Goal: Obtain resource: Download file/media

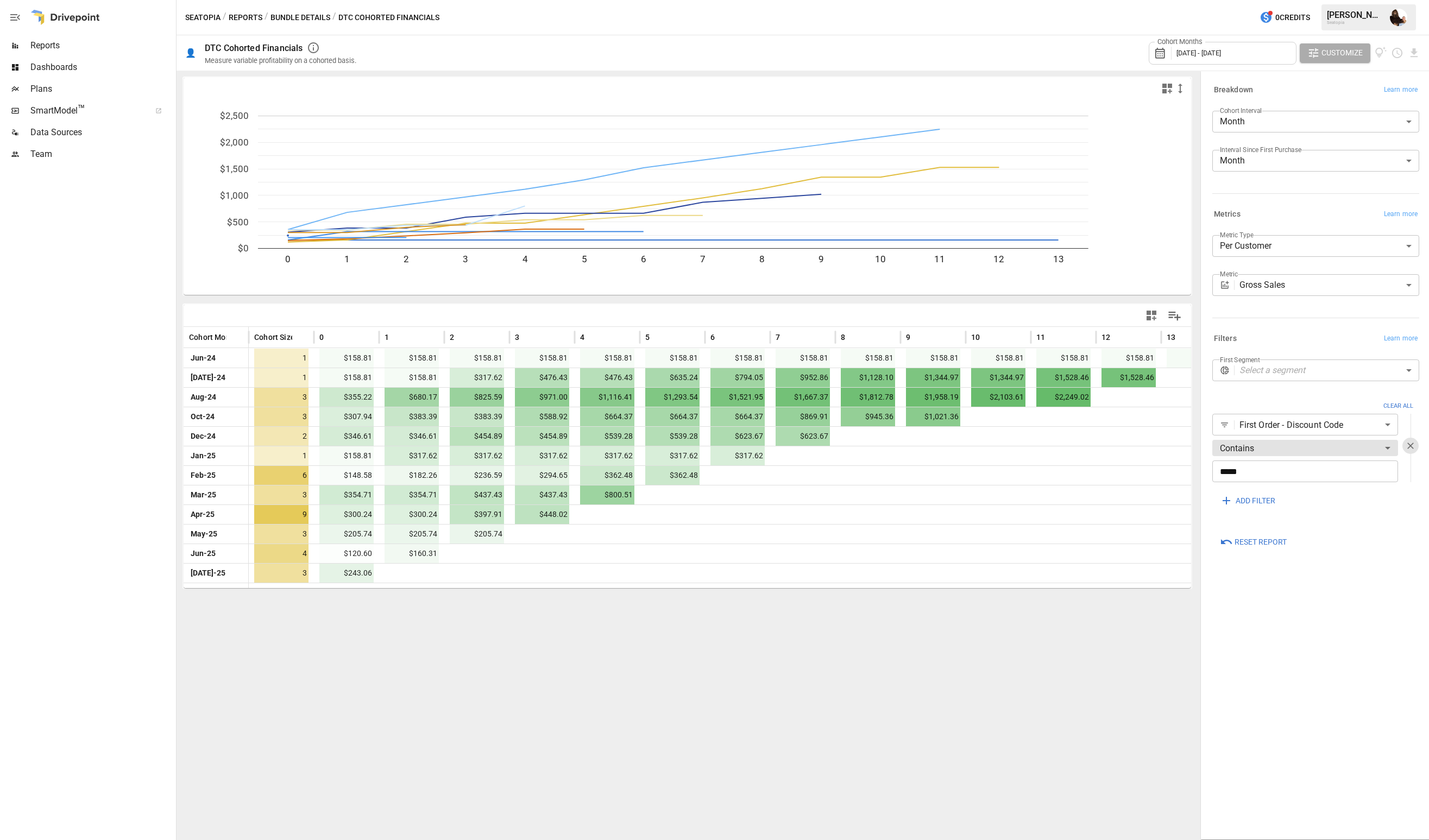
drag, startPoint x: 1257, startPoint y: 453, endPoint x: 1198, endPoint y: 461, distance: 59.5
click at [1198, 461] on div at bounding box center [1199, 455] width 2 height 769
click at [1413, 446] on icon "button" at bounding box center [1410, 446] width 11 height 11
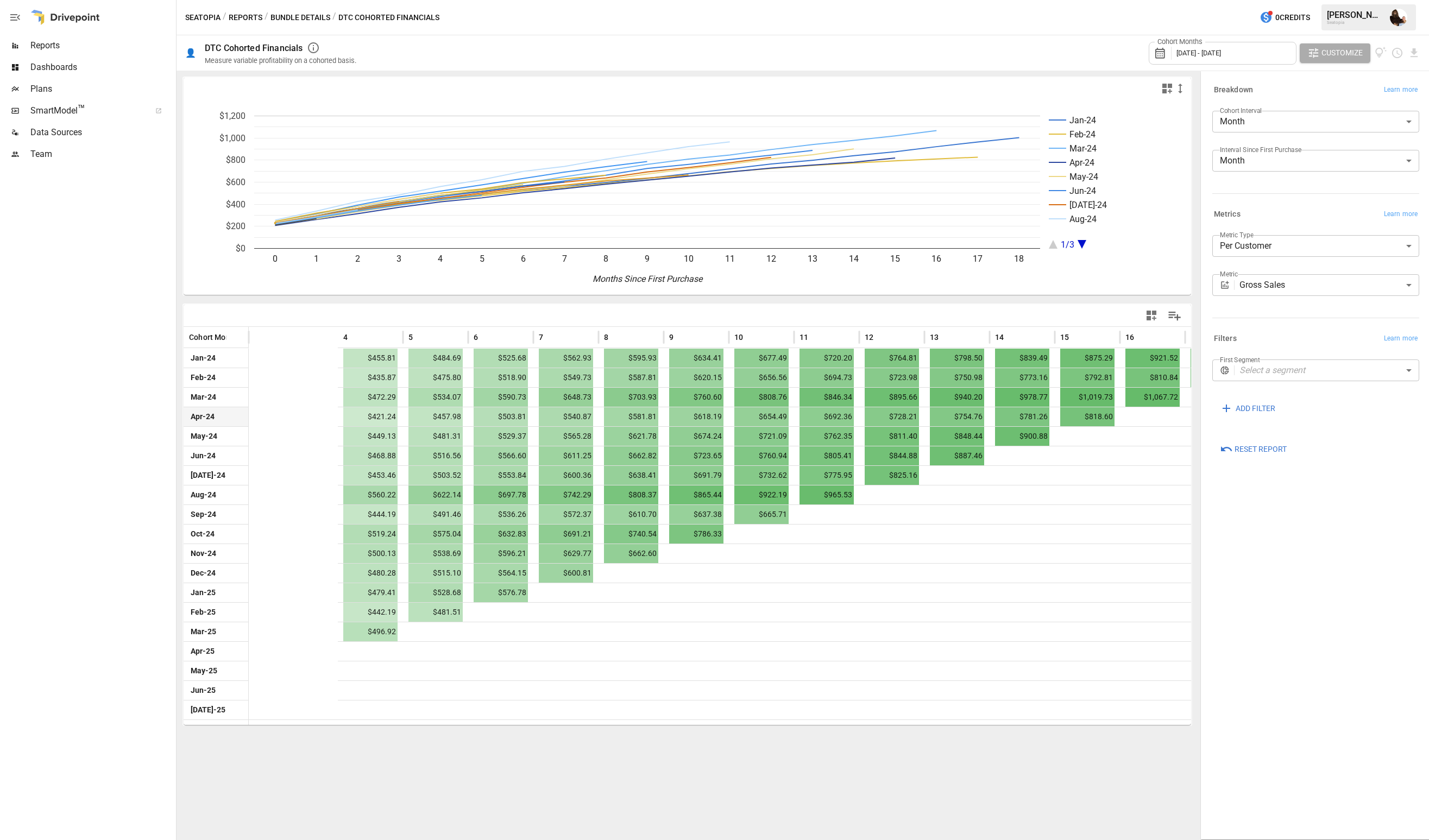
scroll to position [0, 361]
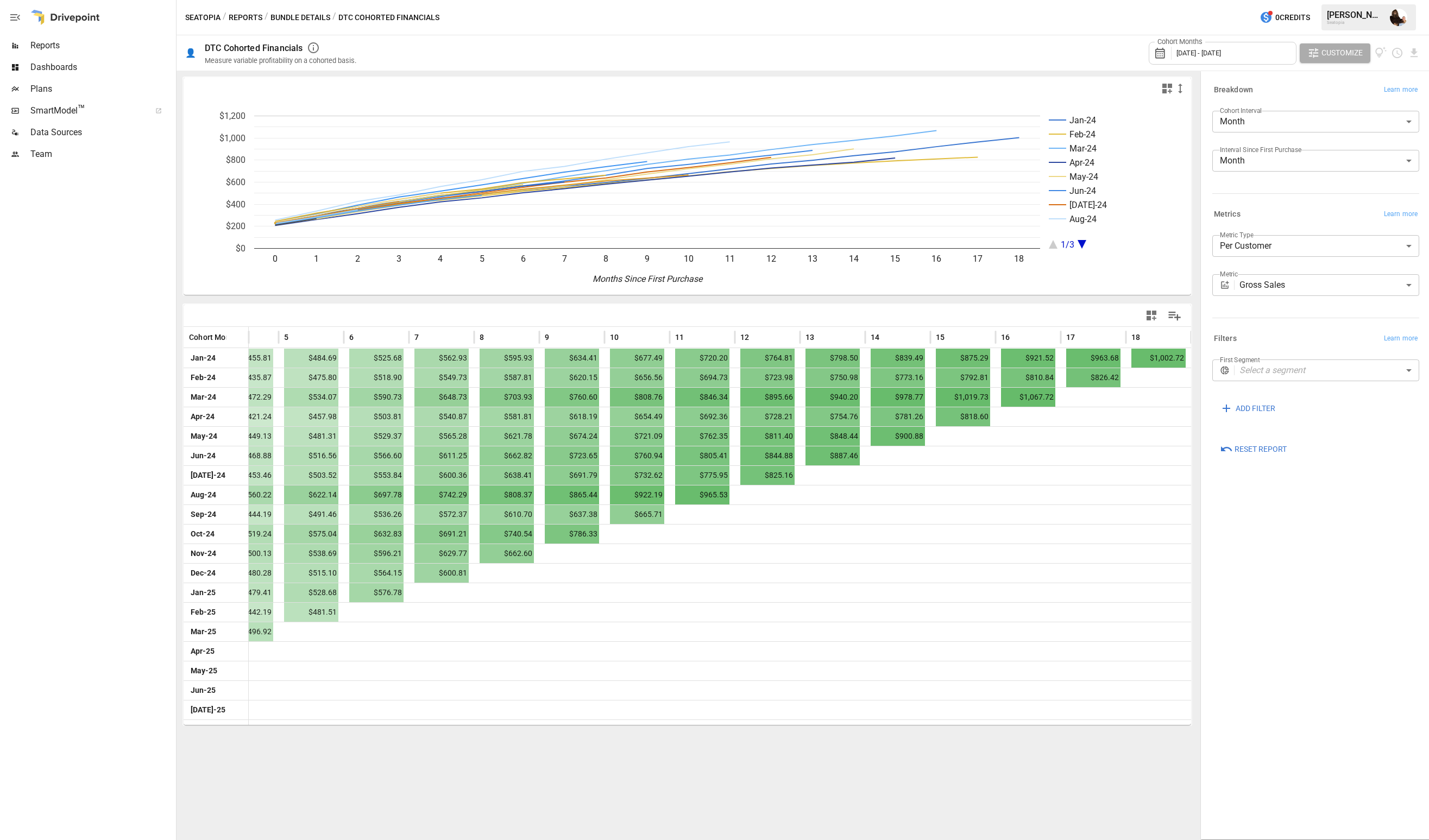
click at [1242, 61] on div "Cohort Months [DATE] - [DATE]" at bounding box center [1222, 53] width 148 height 23
click at [1240, 196] on input "**" at bounding box center [1226, 195] width 87 height 22
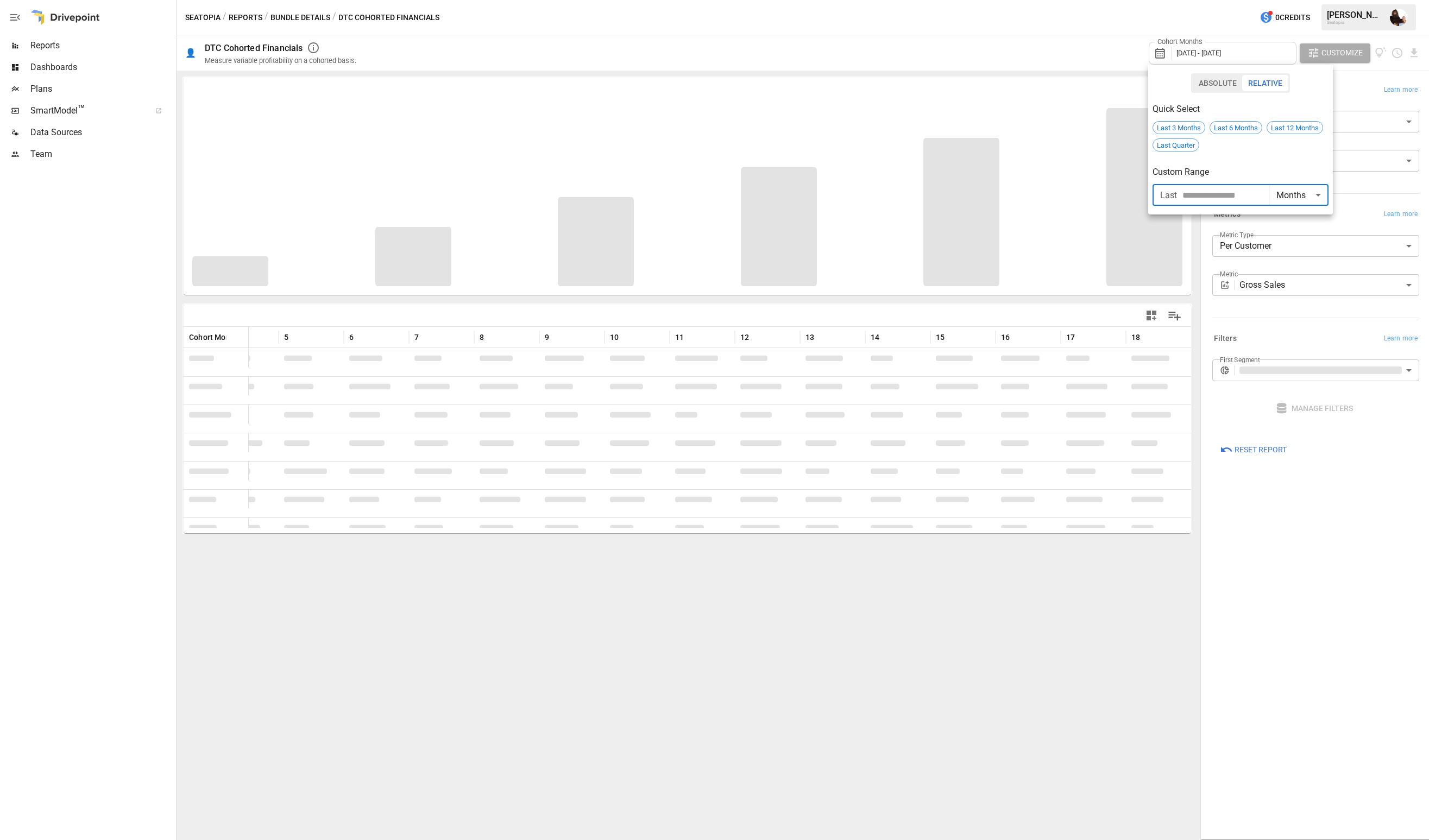
type input "**"
click at [955, 601] on div at bounding box center [714, 420] width 1429 height 840
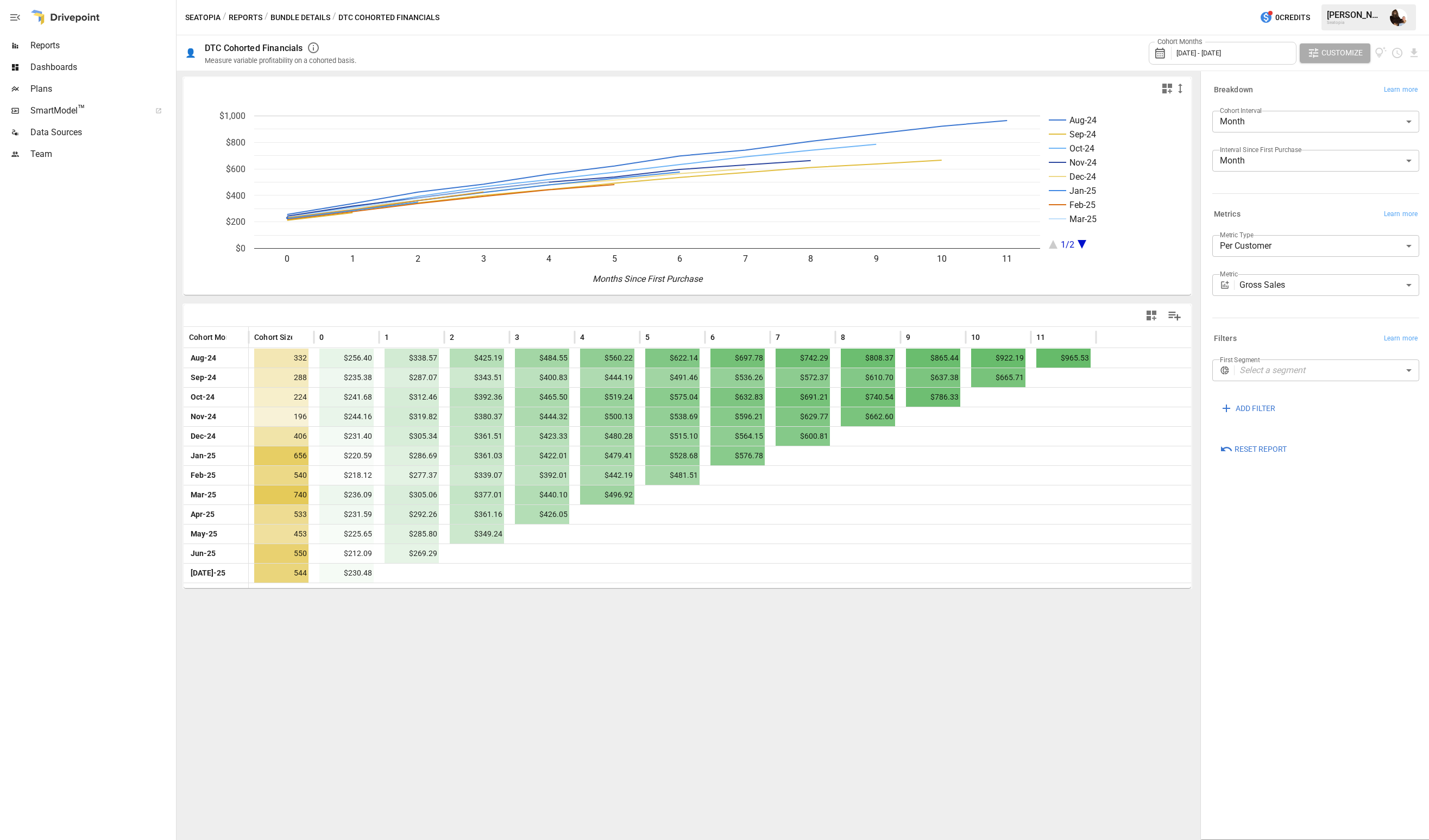
click at [1250, 59] on div "Cohort Months [DATE] - [DATE]" at bounding box center [1222, 53] width 148 height 23
click at [858, 677] on div at bounding box center [714, 420] width 1429 height 840
click at [1078, 246] on rect "A chart." at bounding box center [1116, 182] width 134 height 133
click at [1080, 243] on icon "A chart." at bounding box center [1081, 244] width 8 height 8
click at [1055, 245] on icon "A chart." at bounding box center [1053, 244] width 8 height 8
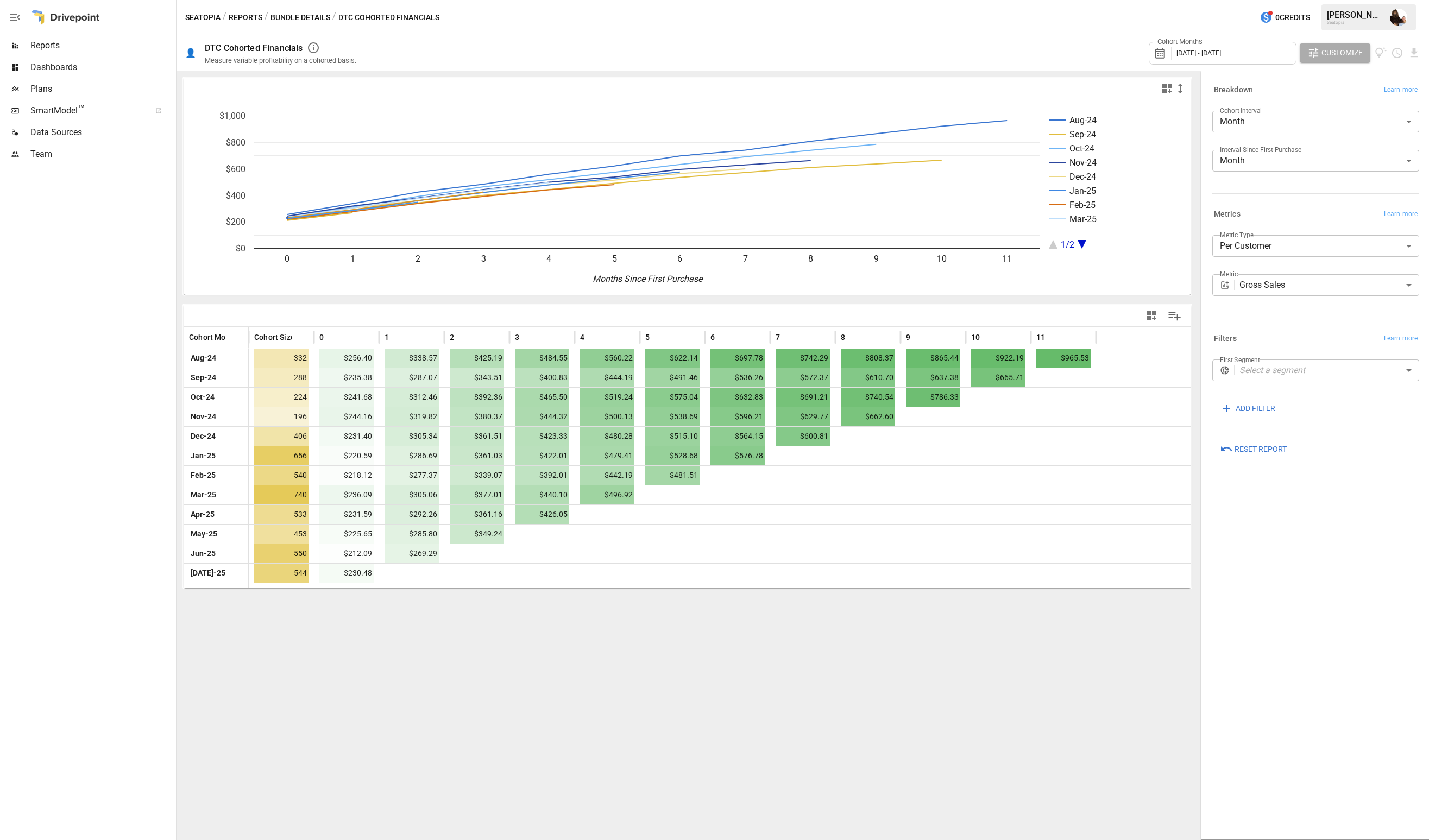
click at [1080, 243] on icon "A chart." at bounding box center [1081, 244] width 8 height 8
click at [1052, 246] on icon "A chart." at bounding box center [1053, 244] width 8 height 8
click at [1179, 87] on icon "button" at bounding box center [1180, 88] width 13 height 13
click at [1185, 151] on li "Large" at bounding box center [1198, 154] width 49 height 22
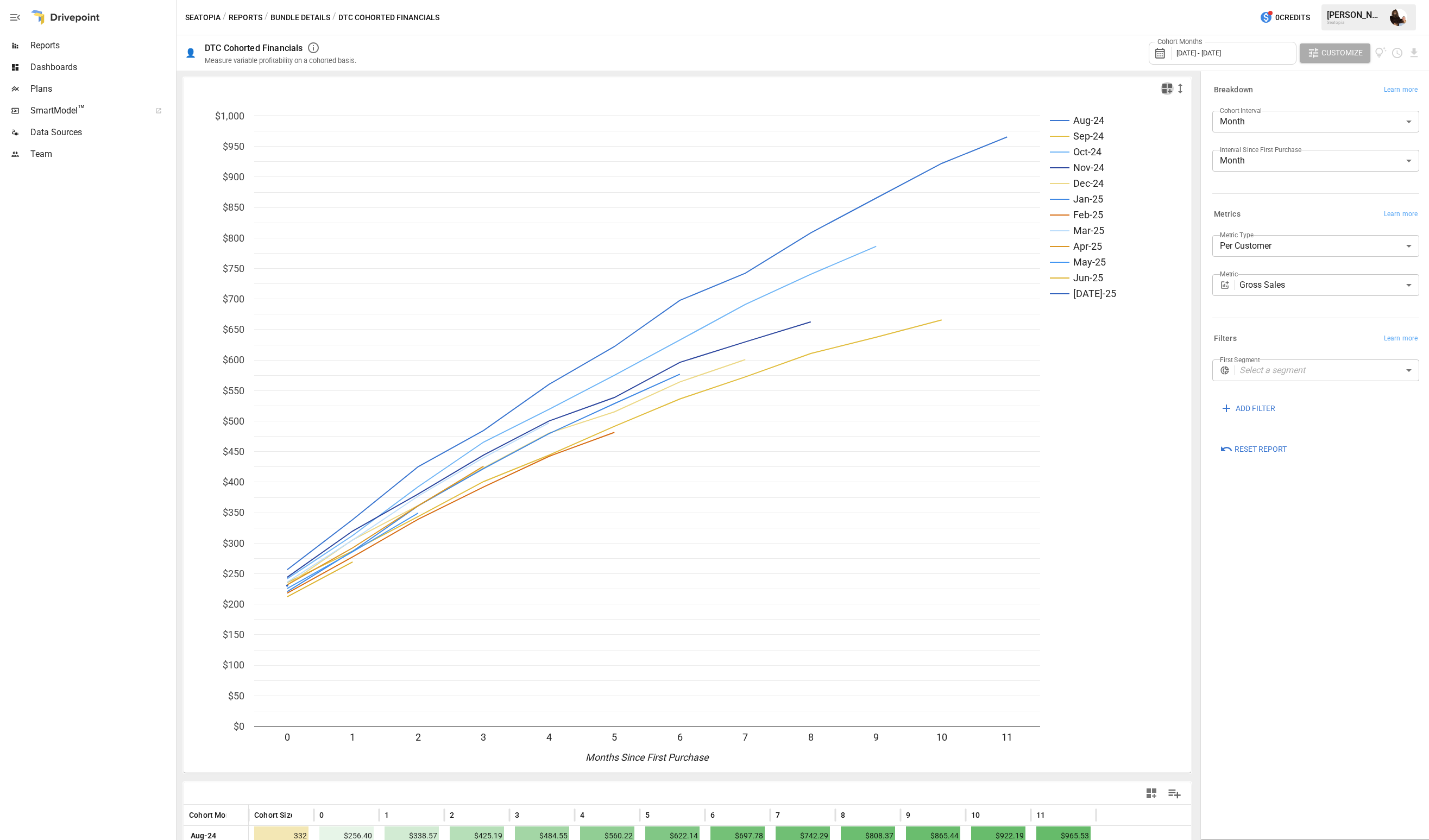
click at [1169, 90] on icon "button" at bounding box center [1167, 88] width 10 height 10
click at [1181, 87] on icon "button" at bounding box center [1180, 88] width 13 height 13
click at [1188, 137] on li "Medium" at bounding box center [1198, 132] width 49 height 22
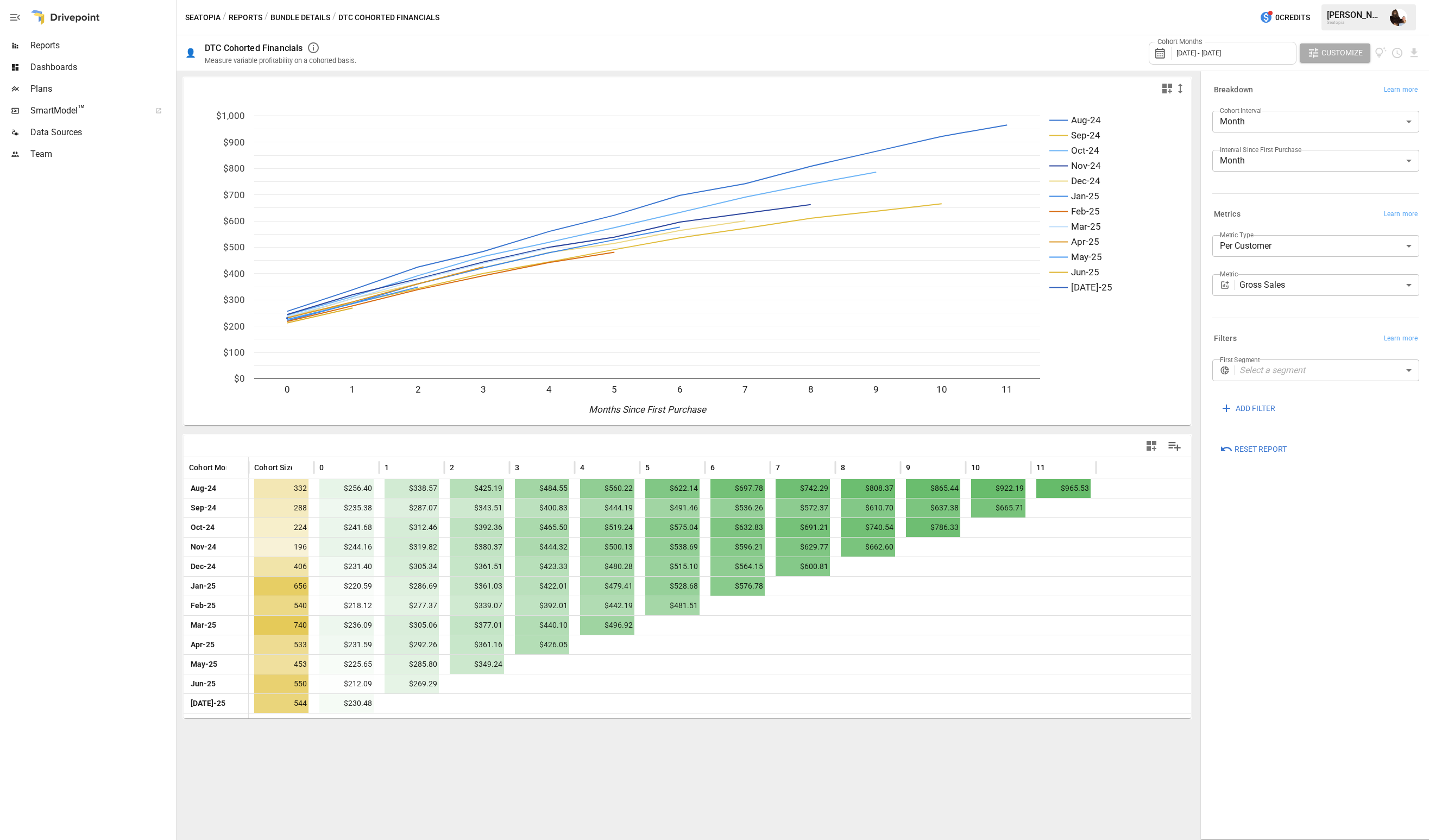
click at [1184, 90] on icon "button" at bounding box center [1180, 88] width 13 height 13
click at [1189, 150] on li "Large" at bounding box center [1198, 154] width 49 height 22
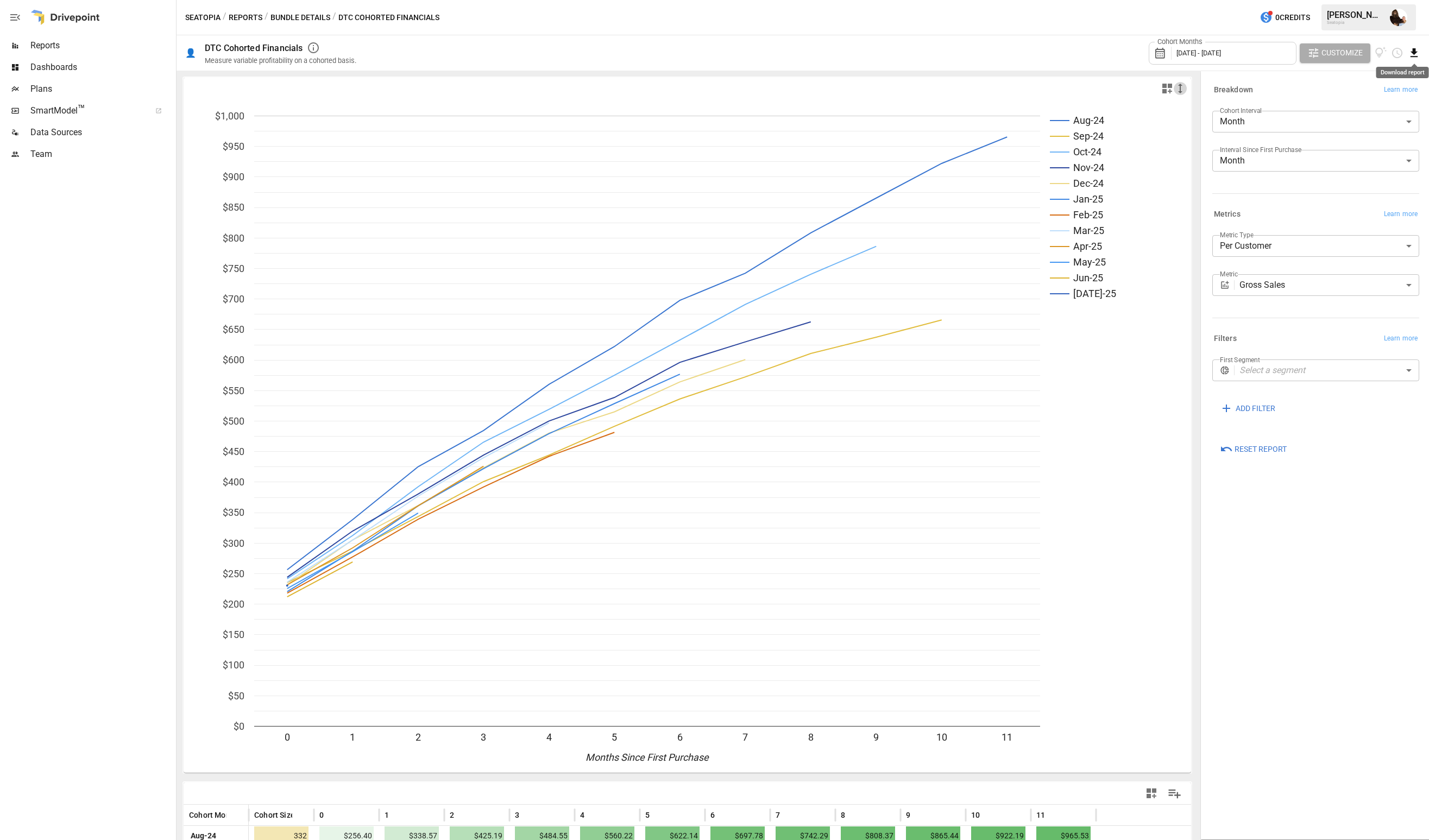
click at [1415, 50] on icon "Download report" at bounding box center [1414, 52] width 7 height 8
click at [1366, 94] on li "Download as CSV" at bounding box center [1378, 96] width 87 height 22
click at [1289, 0] on body "Reports Dashboards Plans SmartModel ™ Data Sources Team Seatopia / Reports / Bu…" at bounding box center [714, 0] width 1429 height 0
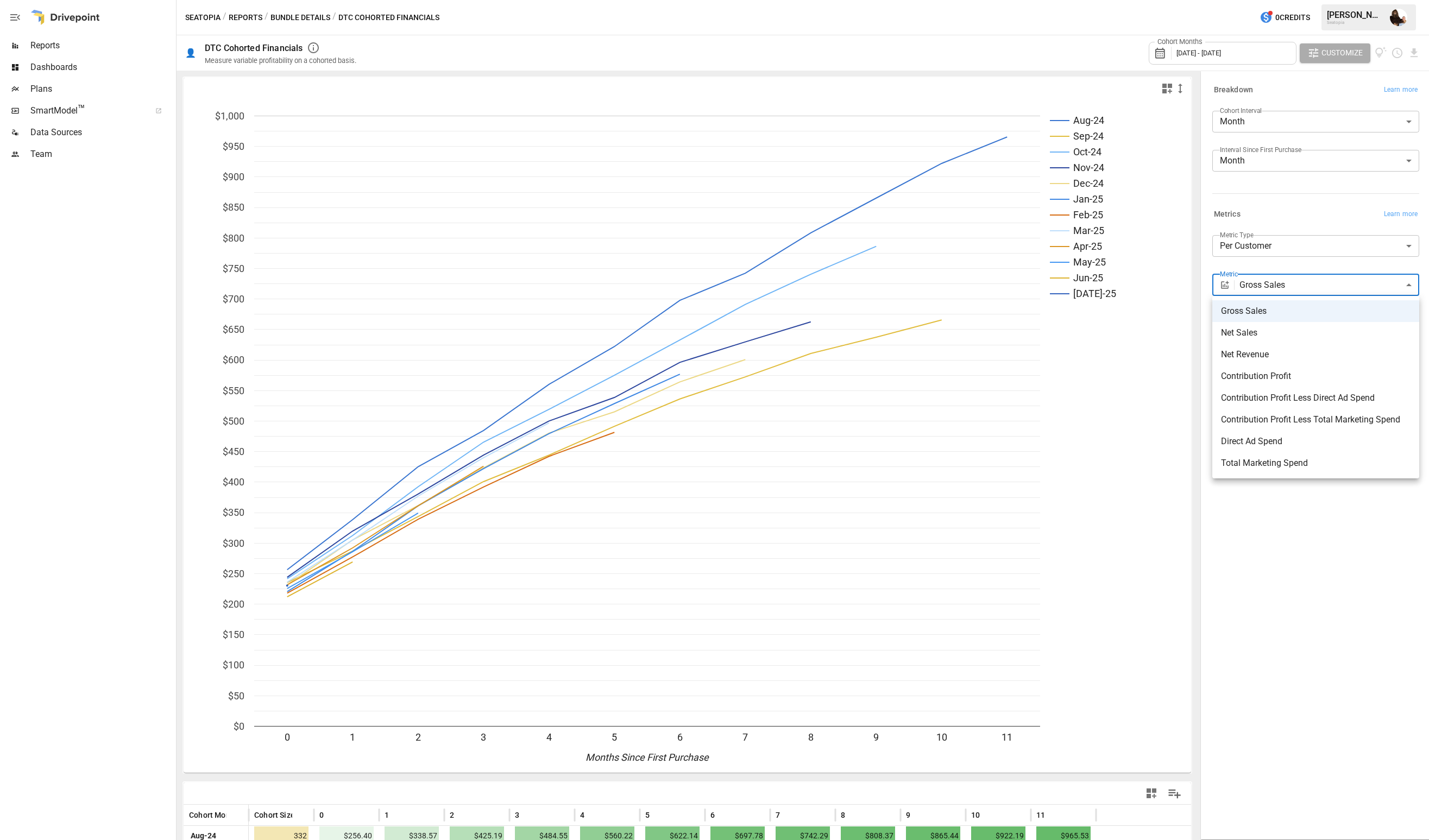
click at [1288, 263] on div at bounding box center [714, 420] width 1429 height 840
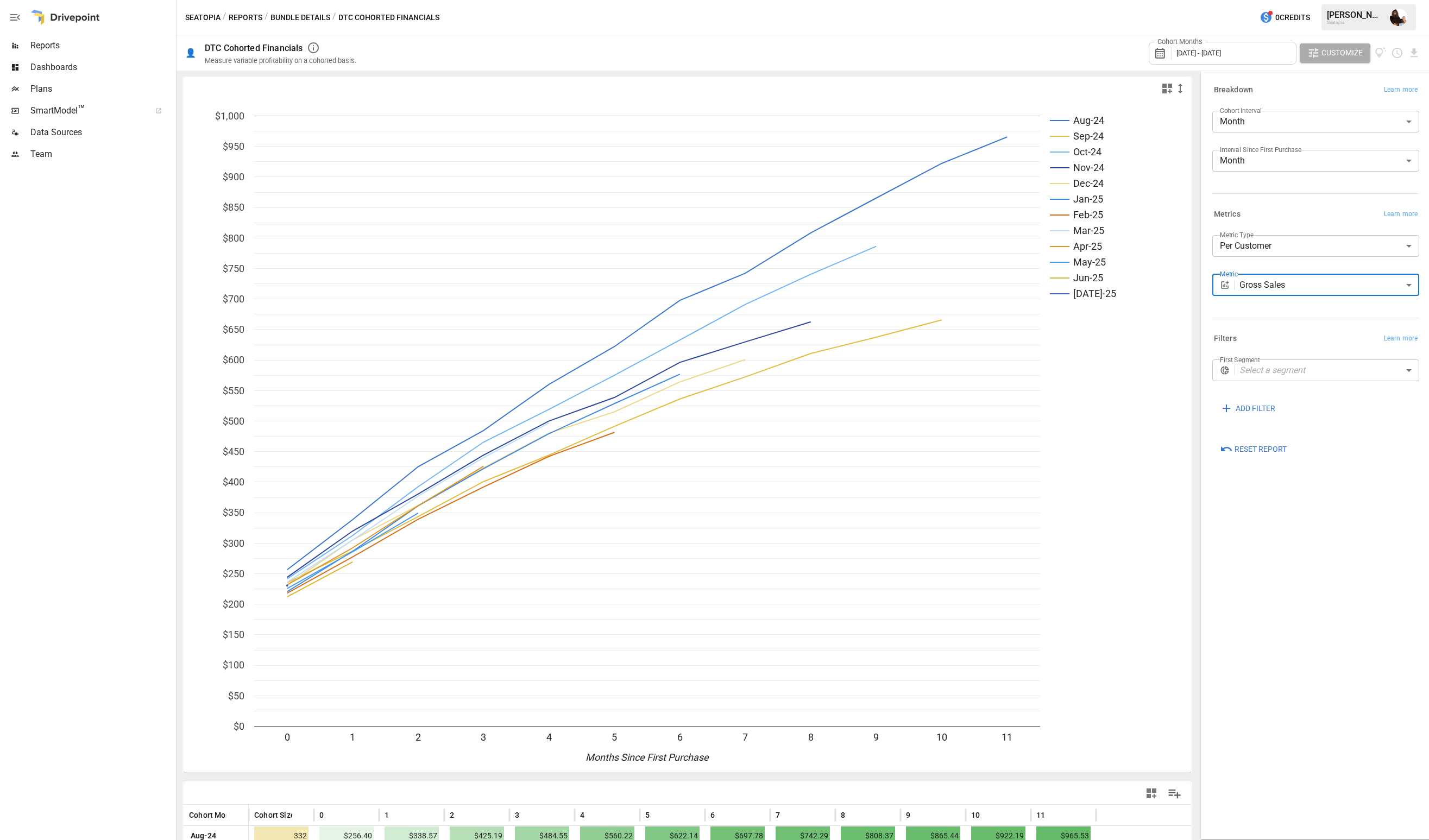
click at [1276, 0] on body "Reports Dashboards Plans SmartModel ™ Data Sources Team Seatopia / Reports / Bu…" at bounding box center [714, 0] width 1429 height 0
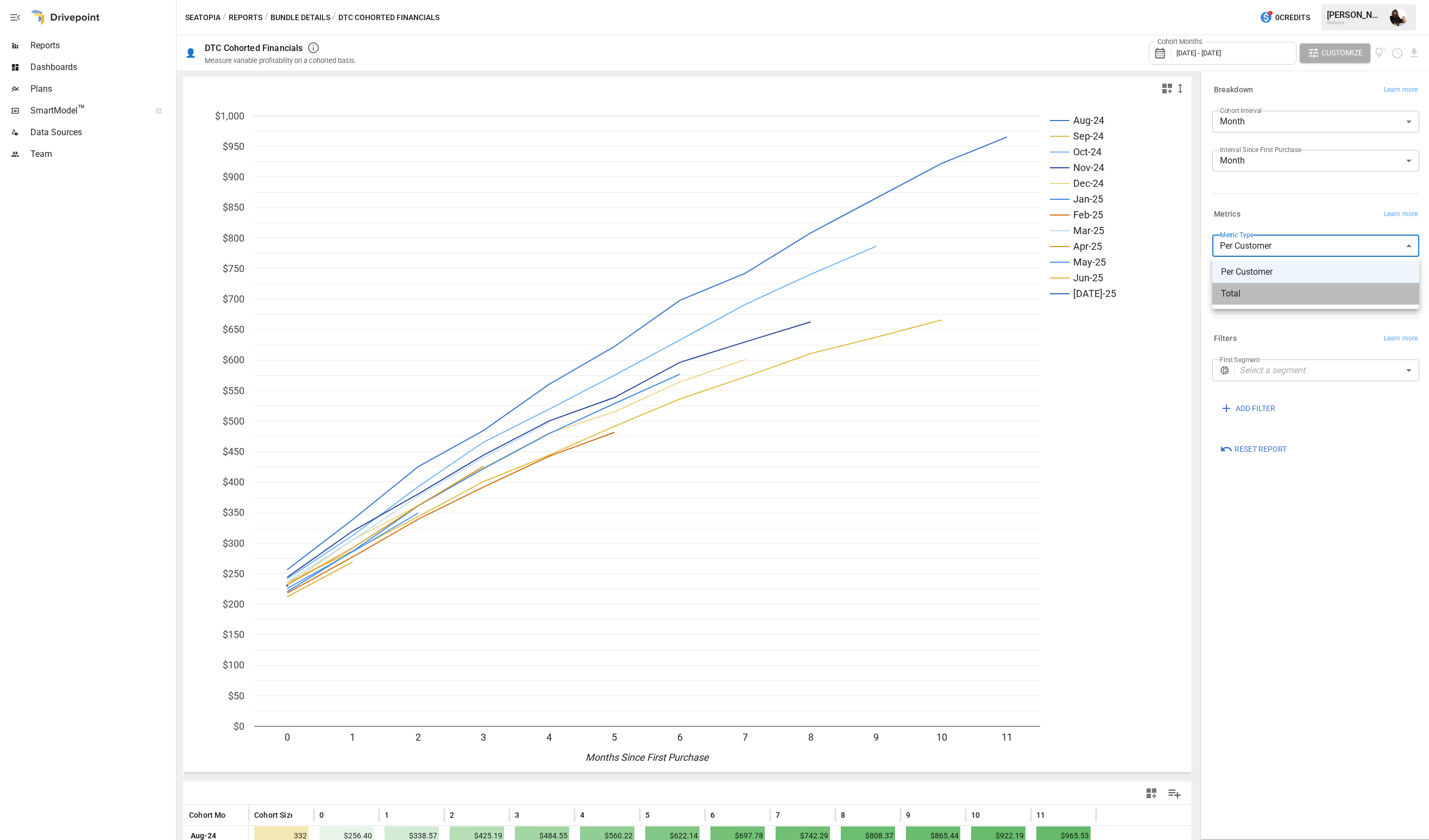
click at [1241, 292] on span "Total" at bounding box center [1315, 294] width 189 height 13
type input "*****"
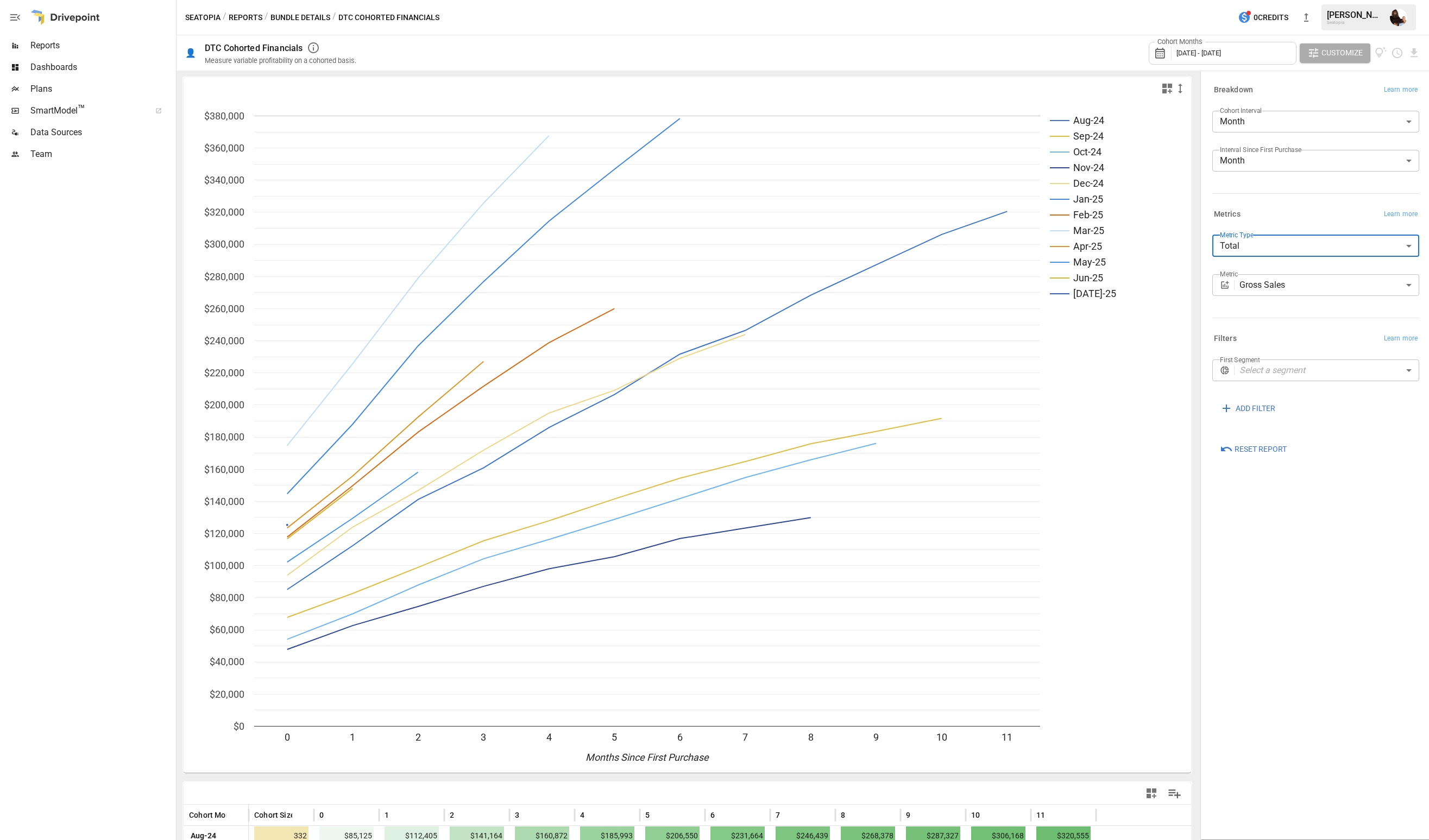
click at [1261, 0] on body "Reports Dashboards Plans SmartModel ™ Data Sources Team Seatopia / Reports / Bu…" at bounding box center [714, 0] width 1429 height 0
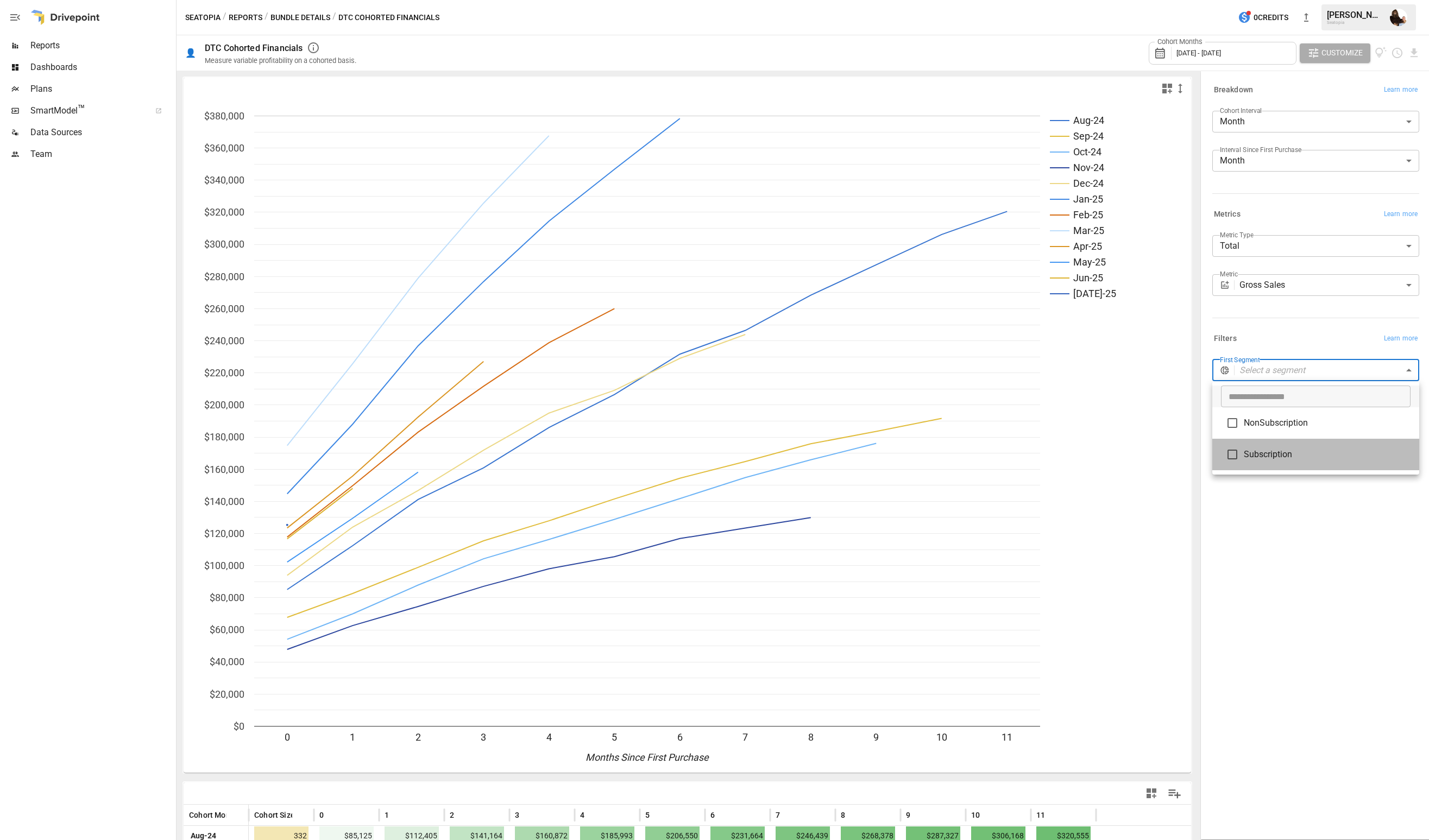
click at [1244, 453] on span "Subscription" at bounding box center [1327, 455] width 167 height 13
type input "**********"
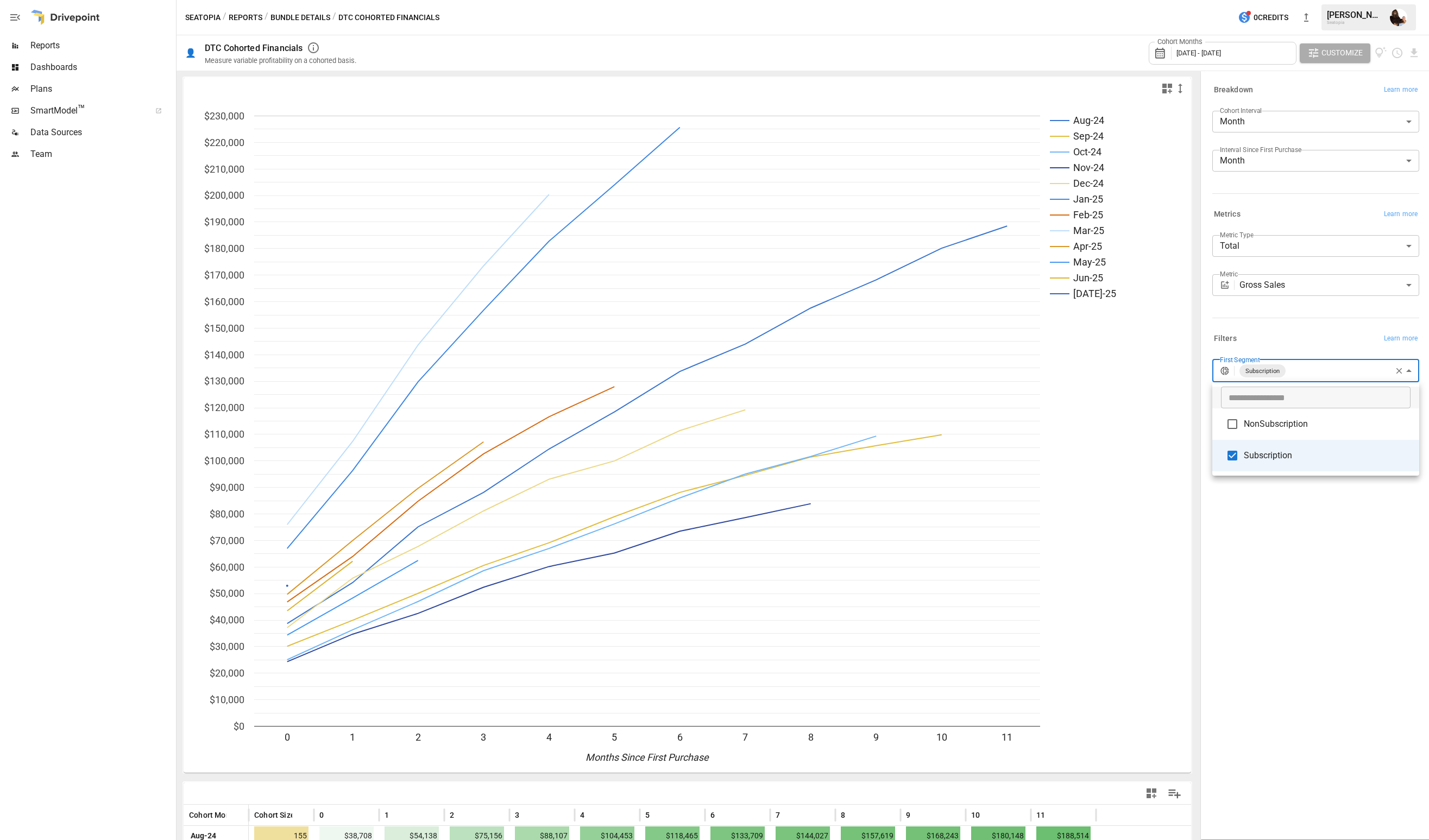
click at [1239, 244] on div at bounding box center [714, 420] width 1429 height 840
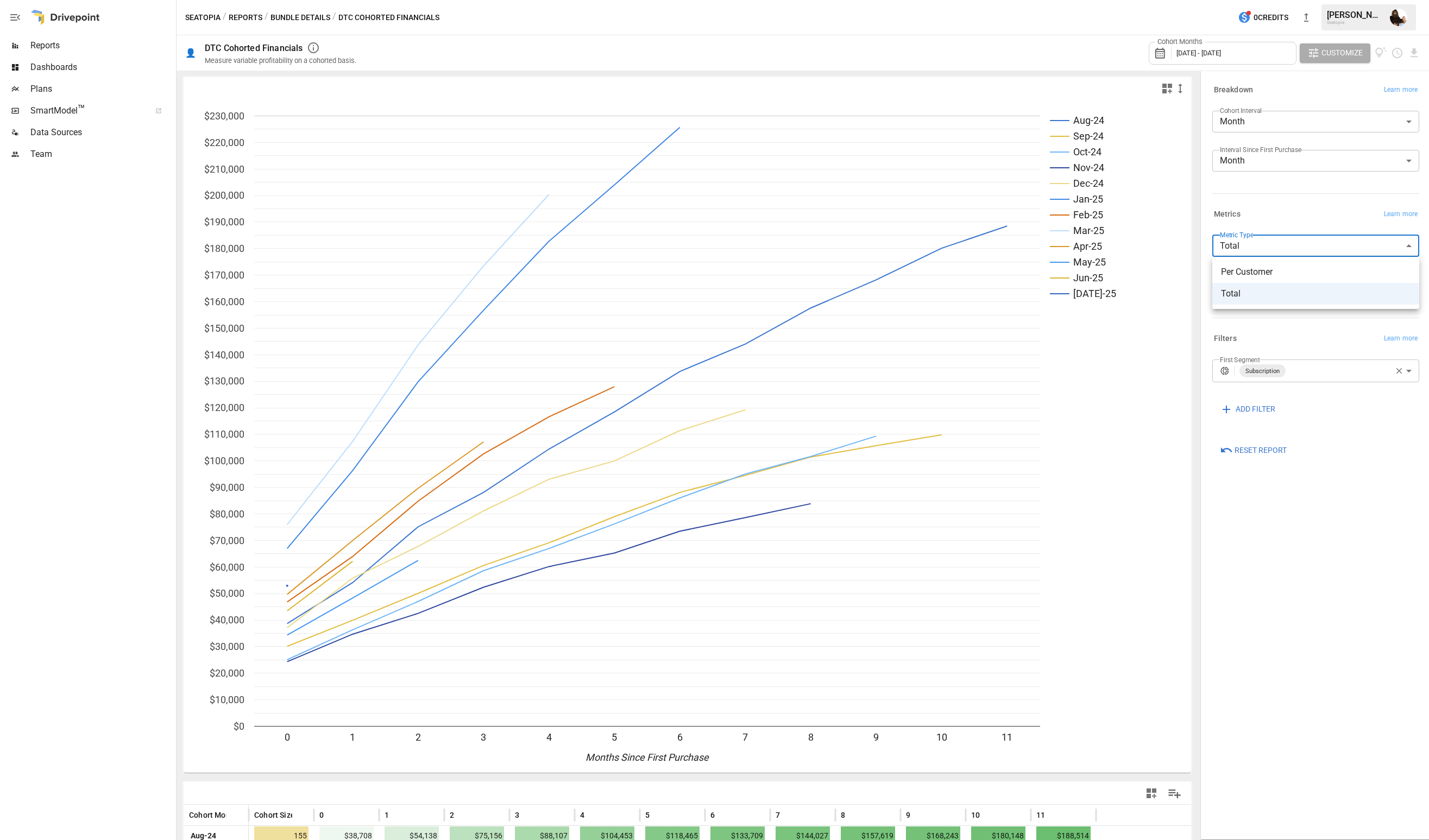
click at [1231, 0] on body "Reports Dashboards Plans SmartModel ™ Data Sources Team Seatopia / Reports / Bu…" at bounding box center [714, 0] width 1429 height 0
click at [1233, 269] on span "Per Customer" at bounding box center [1315, 272] width 189 height 13
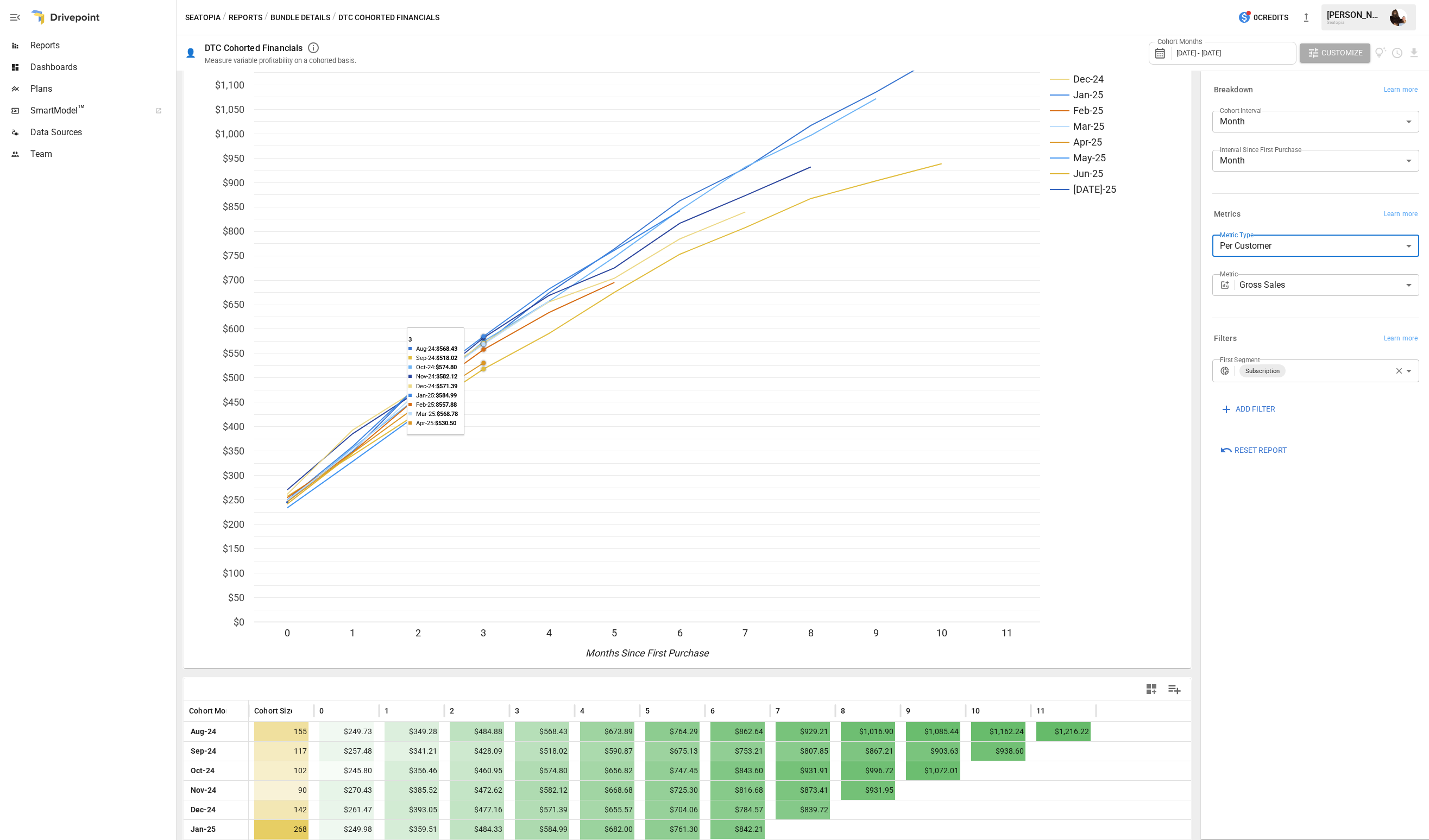
scroll to position [227, 0]
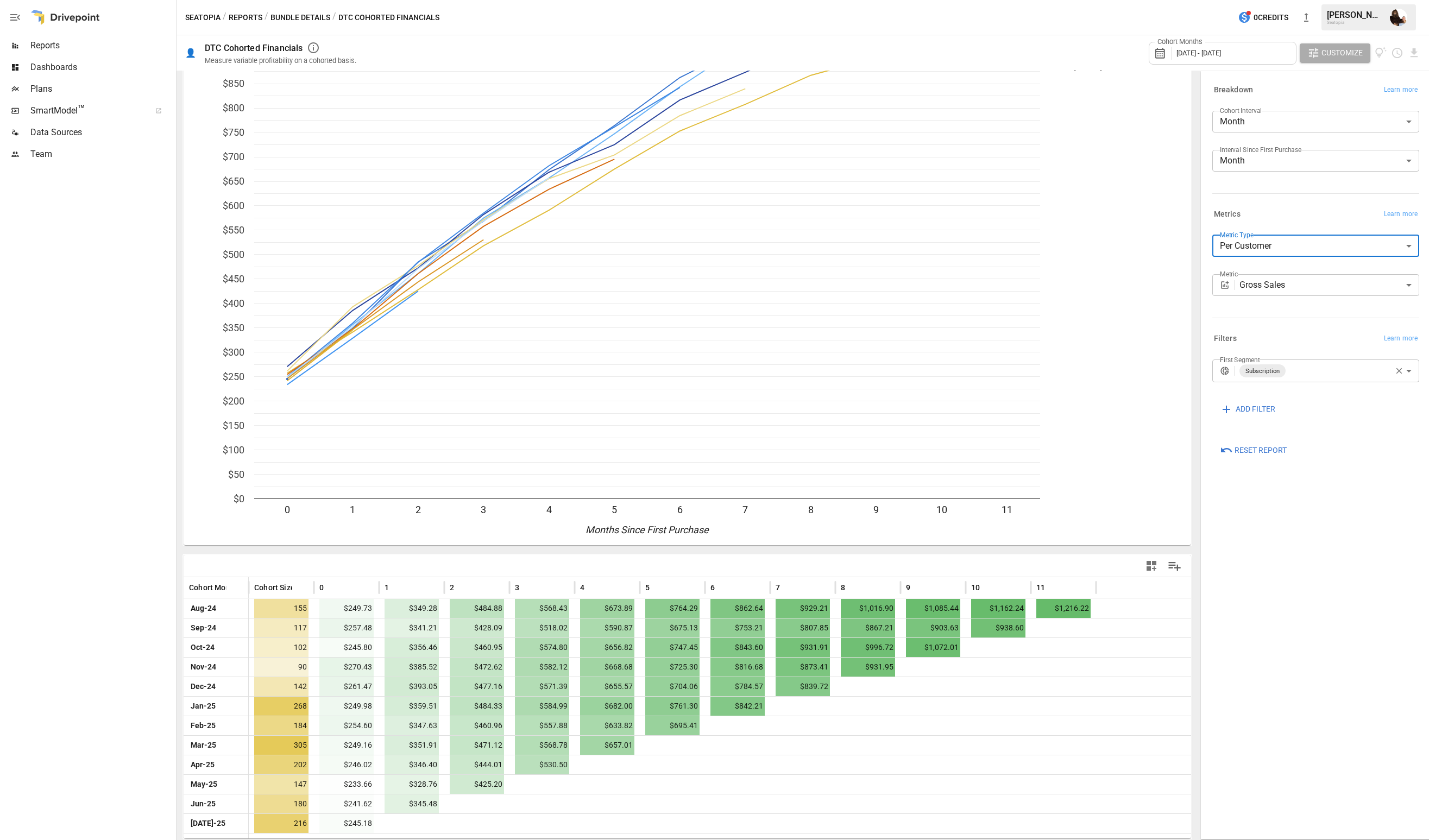
click at [1258, 0] on body "Reports Dashboards Plans SmartModel ™ Data Sources Team Seatopia / Reports / Bu…" at bounding box center [714, 0] width 1429 height 0
click at [1253, 286] on li "Total" at bounding box center [1316, 294] width 207 height 22
type input "*****"
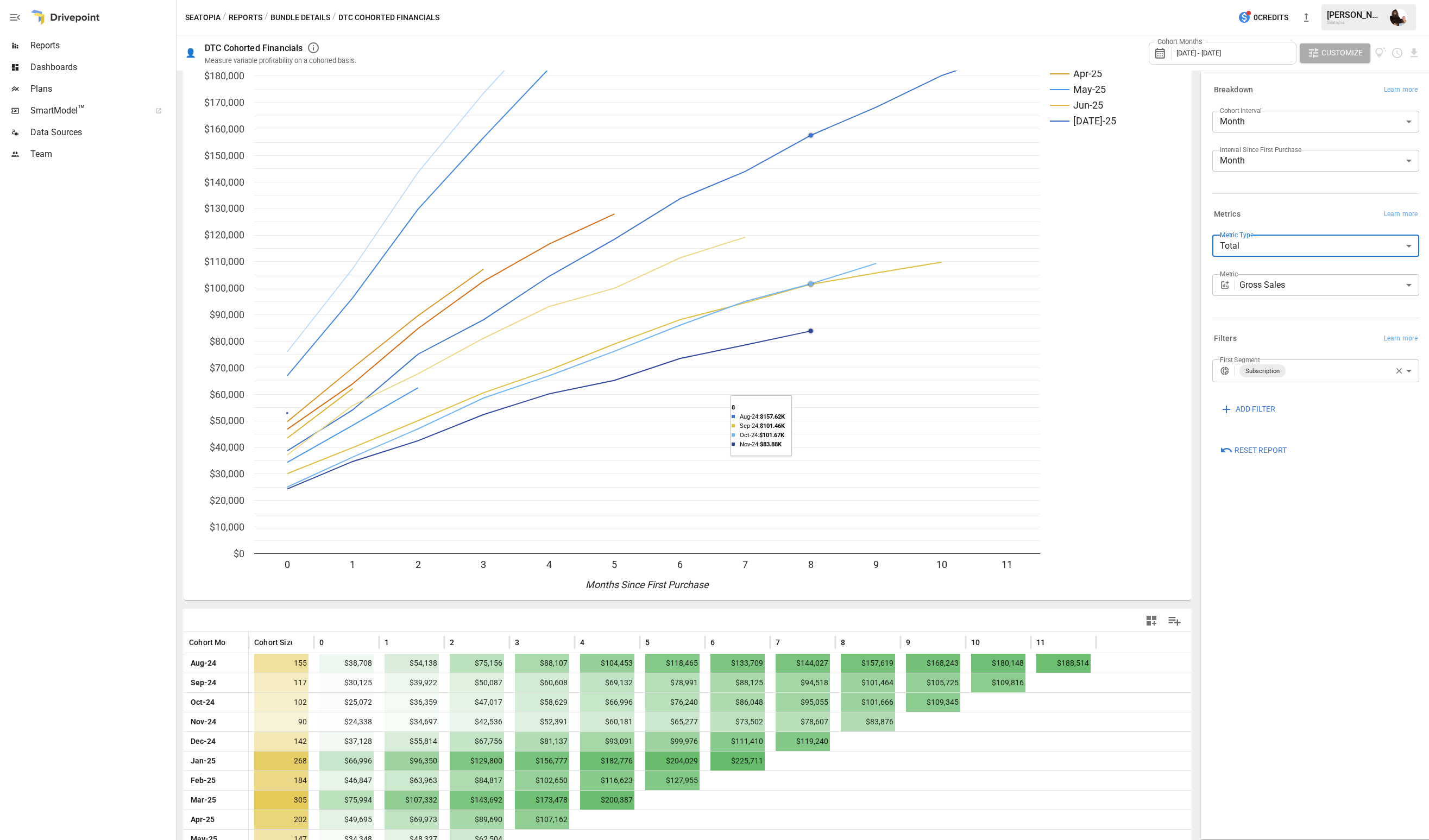
scroll to position [227, 0]
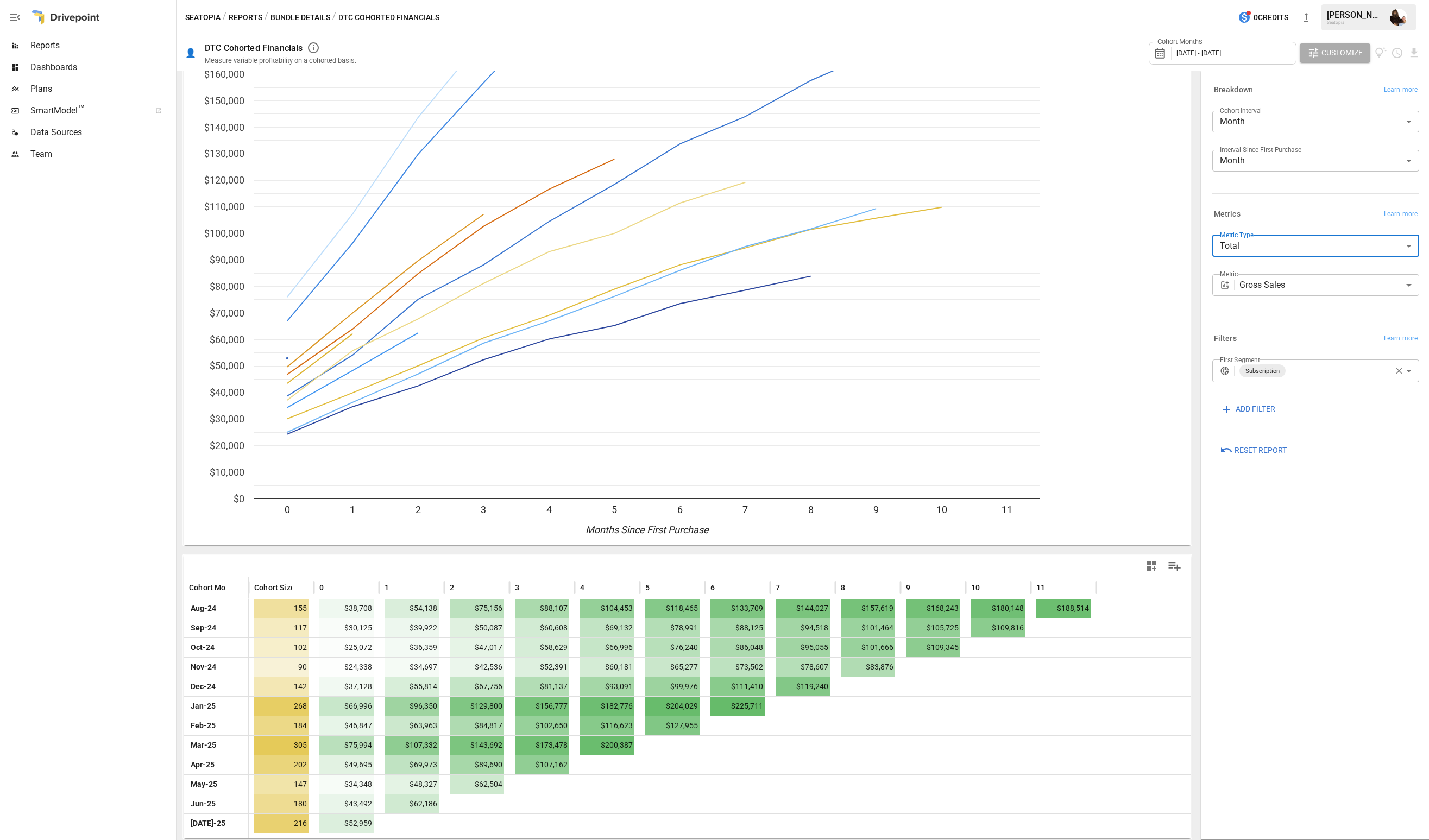
click at [1305, 320] on div "**********" at bounding box center [1313, 265] width 211 height 125
click at [1398, 371] on icon "button" at bounding box center [1399, 371] width 6 height 6
click at [1312, 0] on body "Reports Dashboards Plans SmartModel ™ Data Sources Team Seatopia / Reports / Bu…" at bounding box center [714, 0] width 1429 height 0
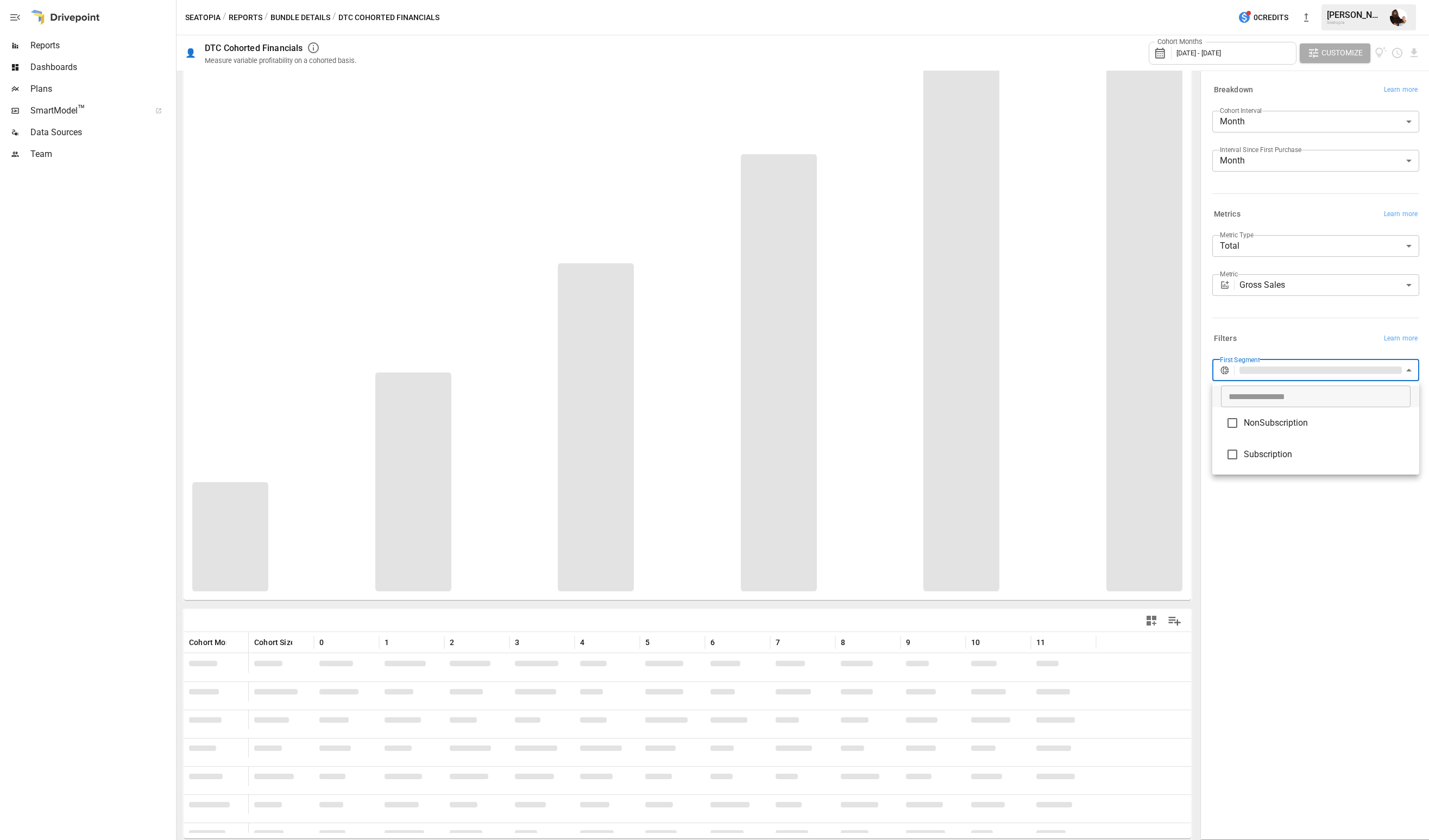
scroll to position [172, 0]
type input "**********"
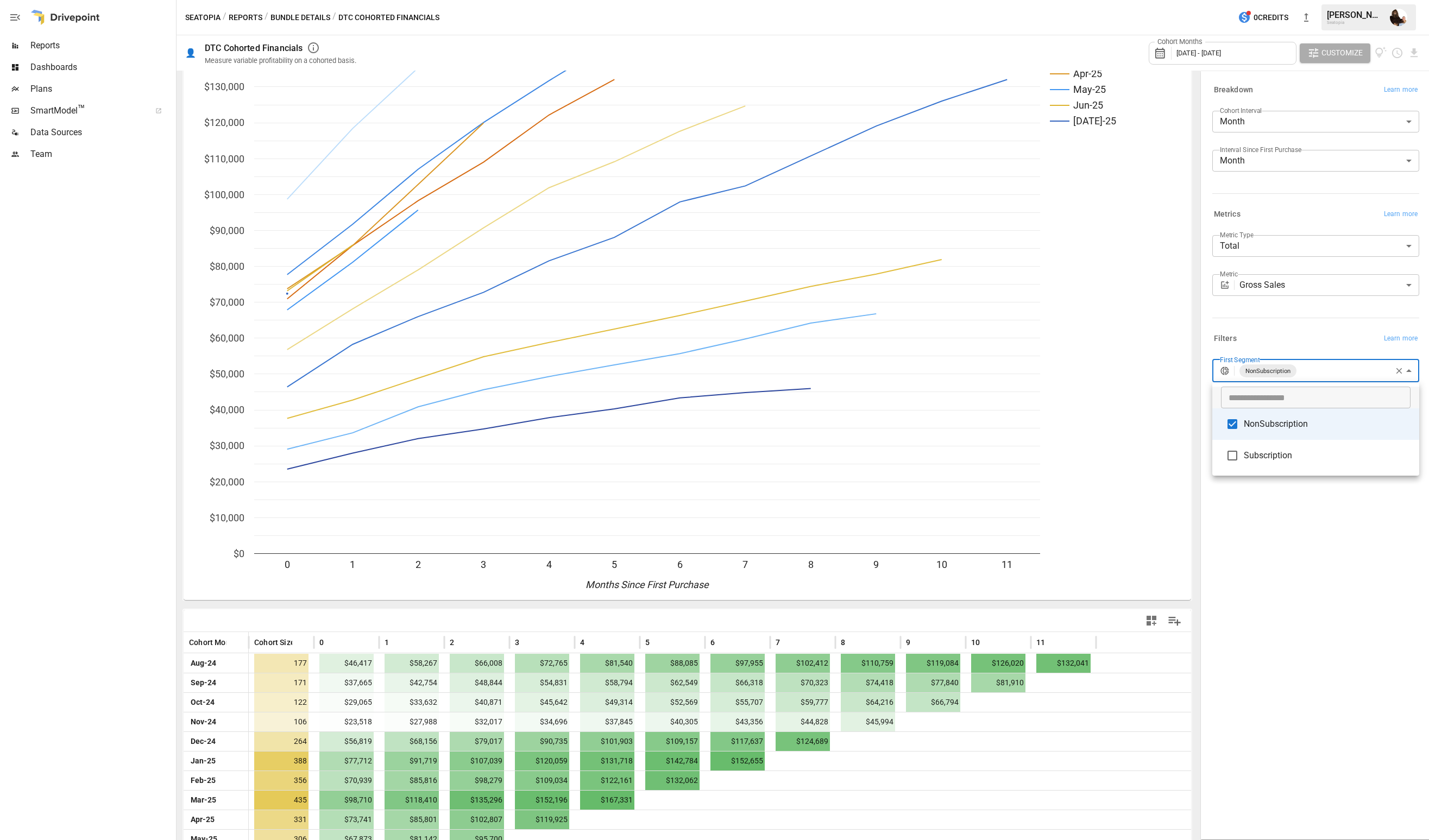
click at [1073, 571] on div at bounding box center [714, 420] width 1429 height 840
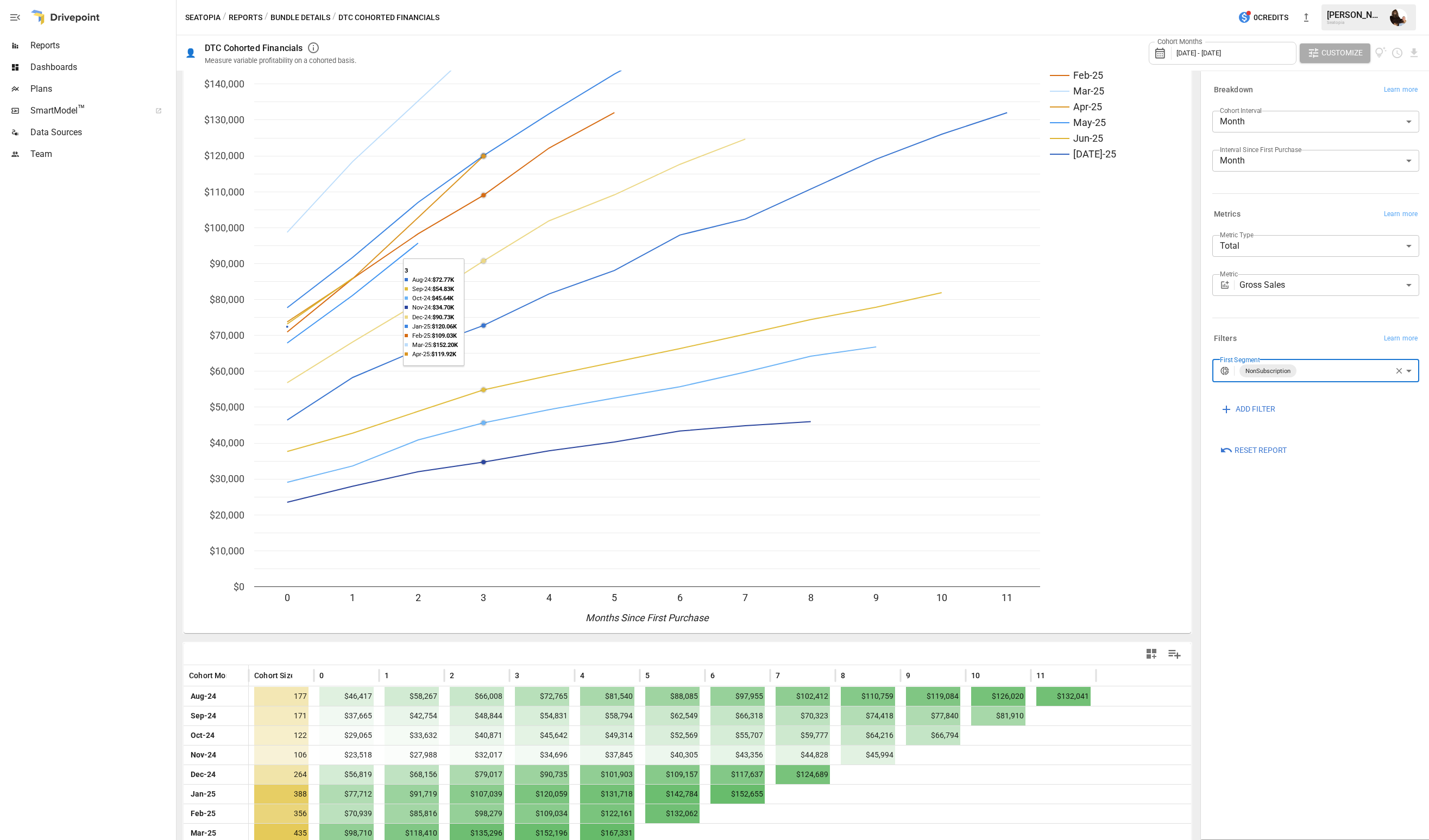
scroll to position [227, 0]
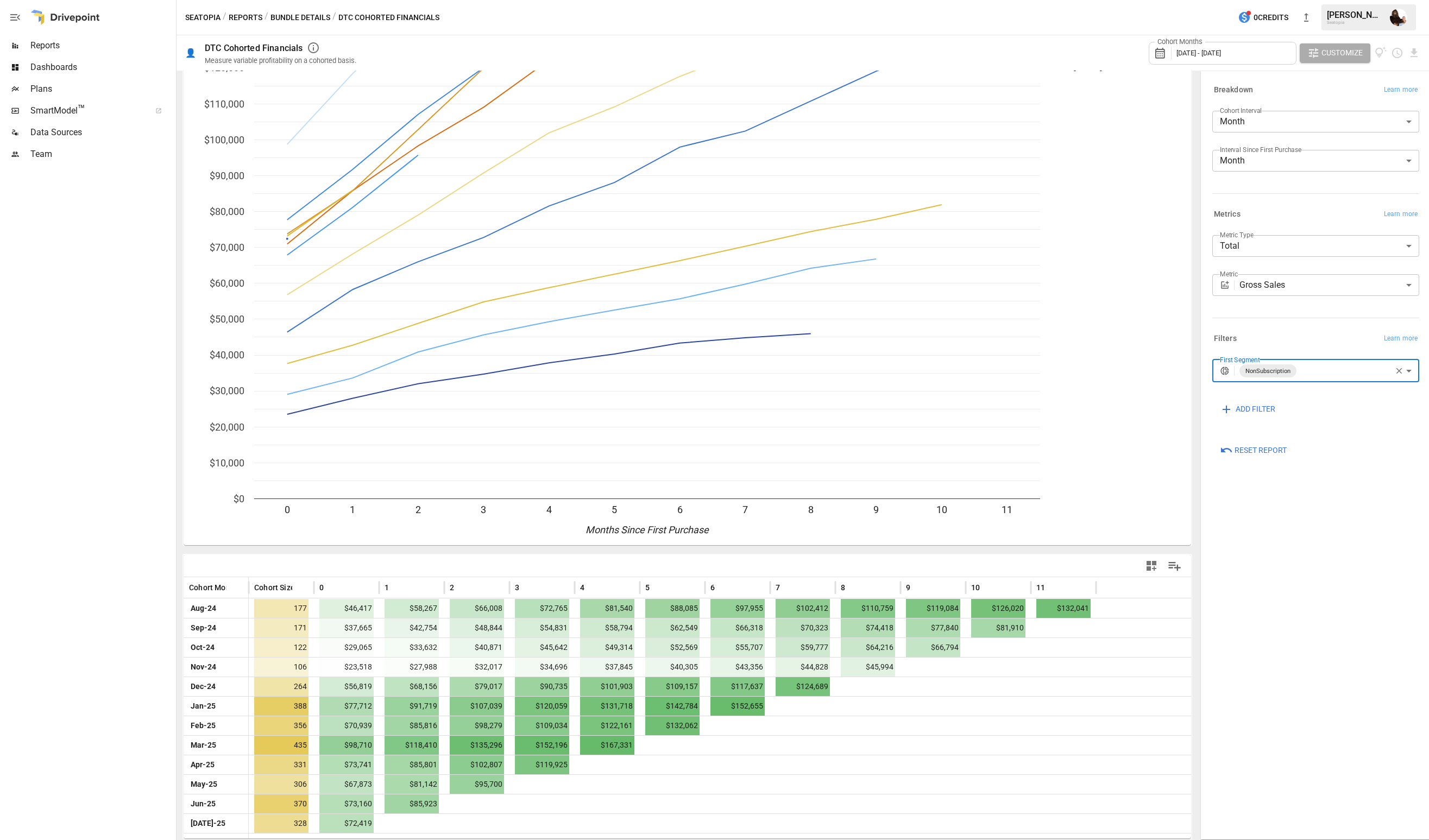
click at [1278, 0] on body "Reports Dashboards Plans SmartModel ™ Data Sources Team Seatopia / Reports / Bu…" at bounding box center [714, 0] width 1429 height 0
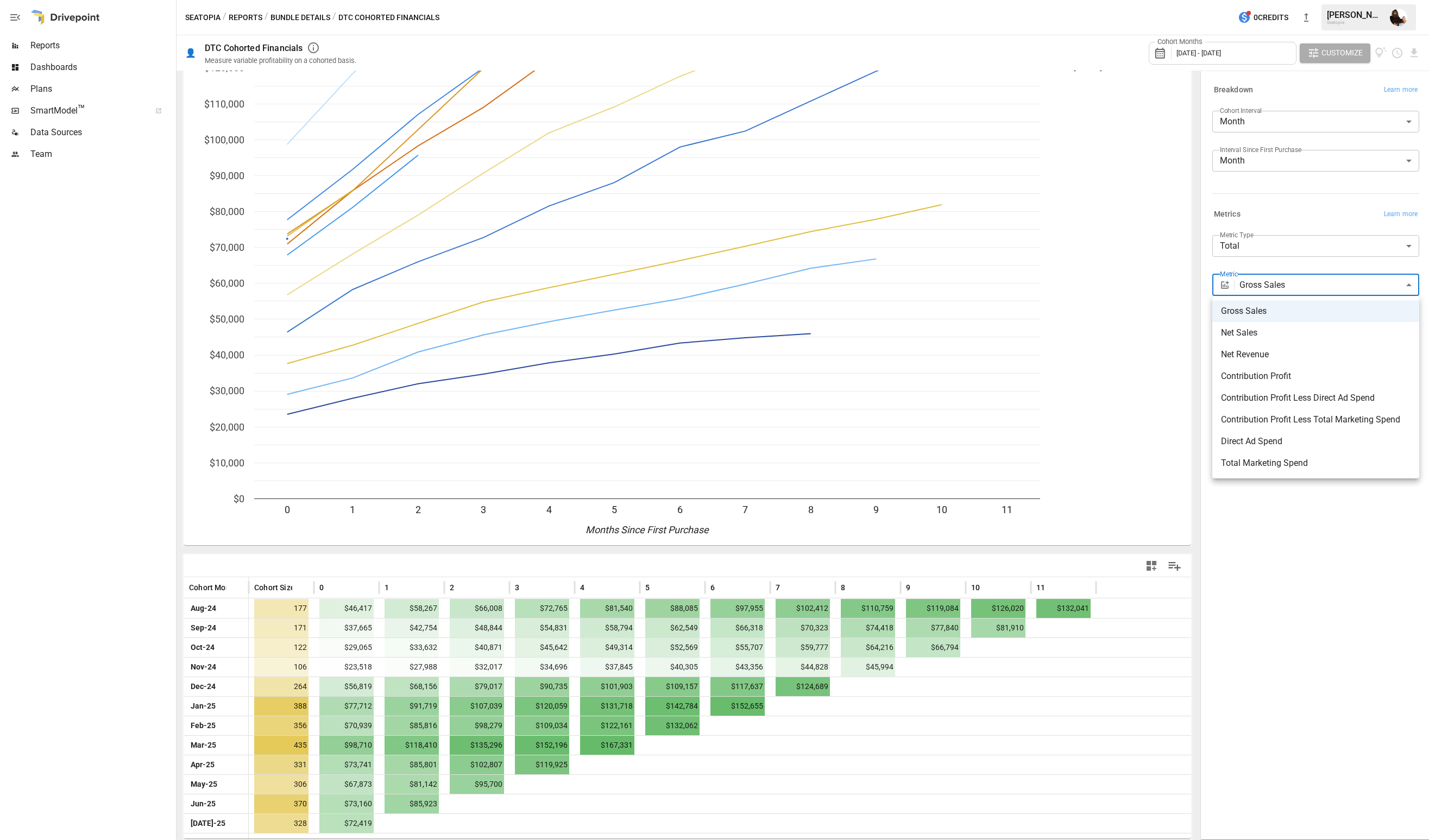
click at [1252, 244] on div at bounding box center [714, 420] width 1429 height 840
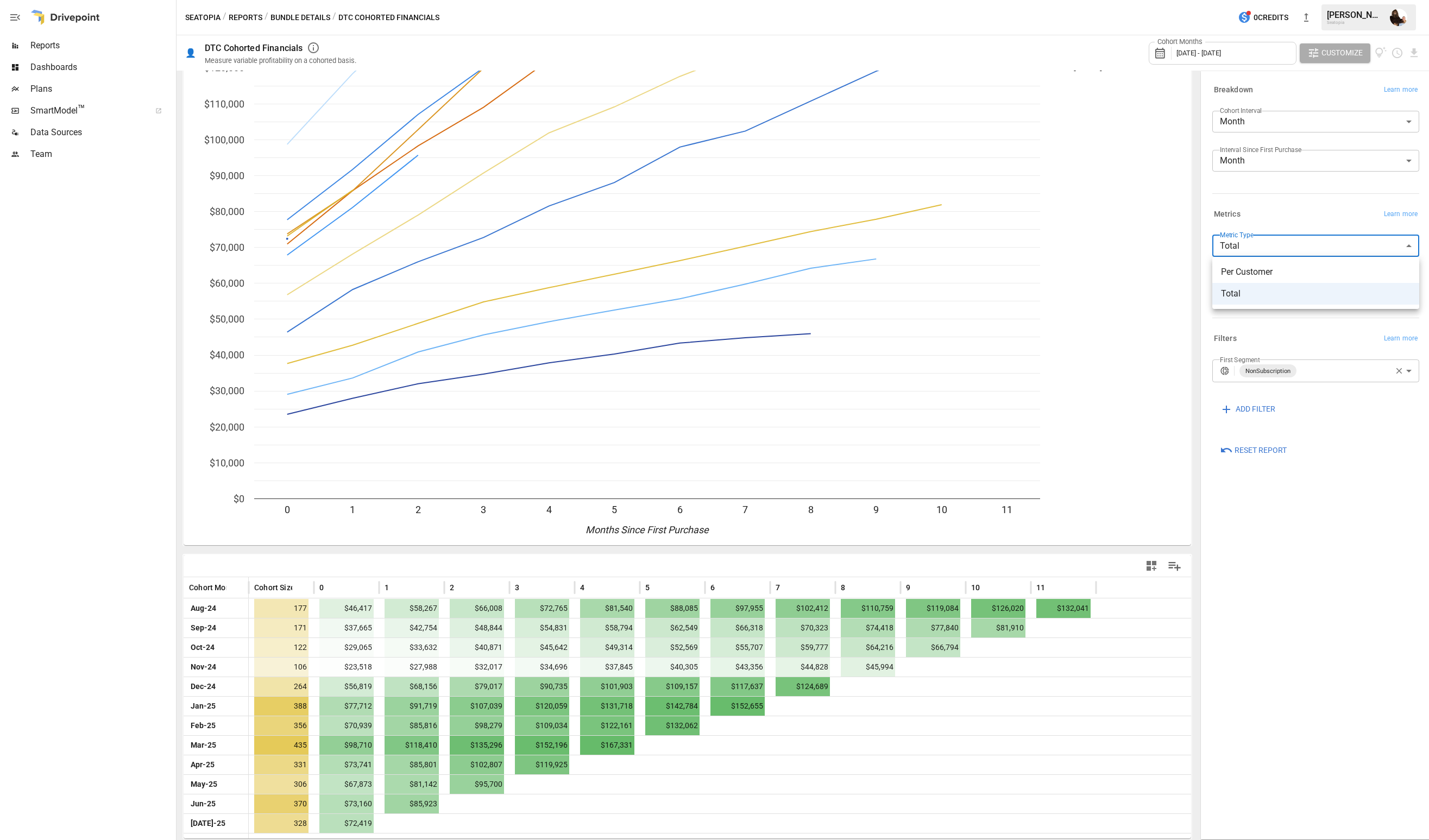
click at [1240, 0] on body "Reports Dashboards Plans SmartModel ™ Data Sources Team Seatopia / Reports / Bu…" at bounding box center [714, 0] width 1429 height 0
click at [1243, 268] on span "Per Customer" at bounding box center [1315, 272] width 189 height 13
type input "**********"
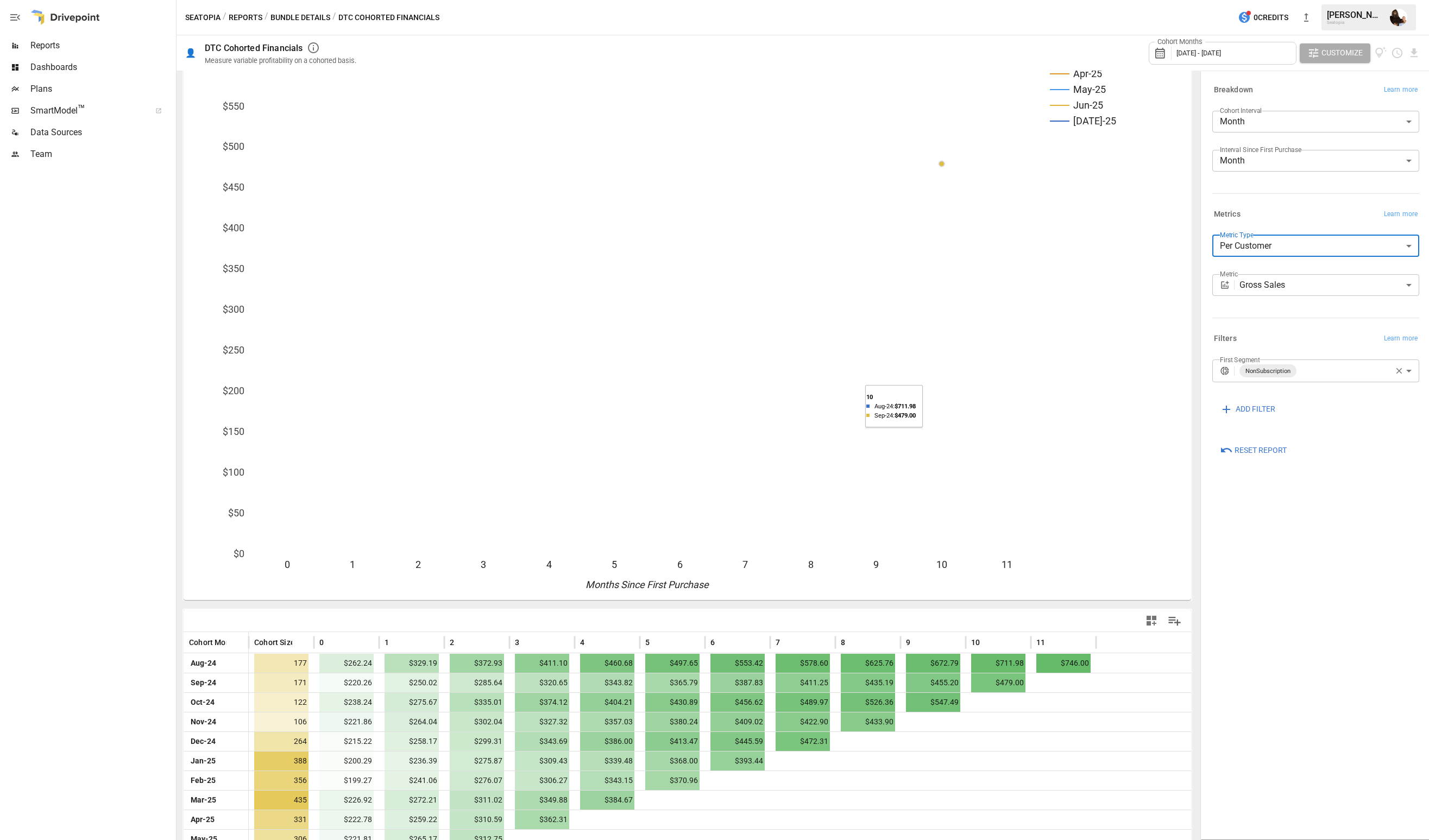
scroll to position [227, 0]
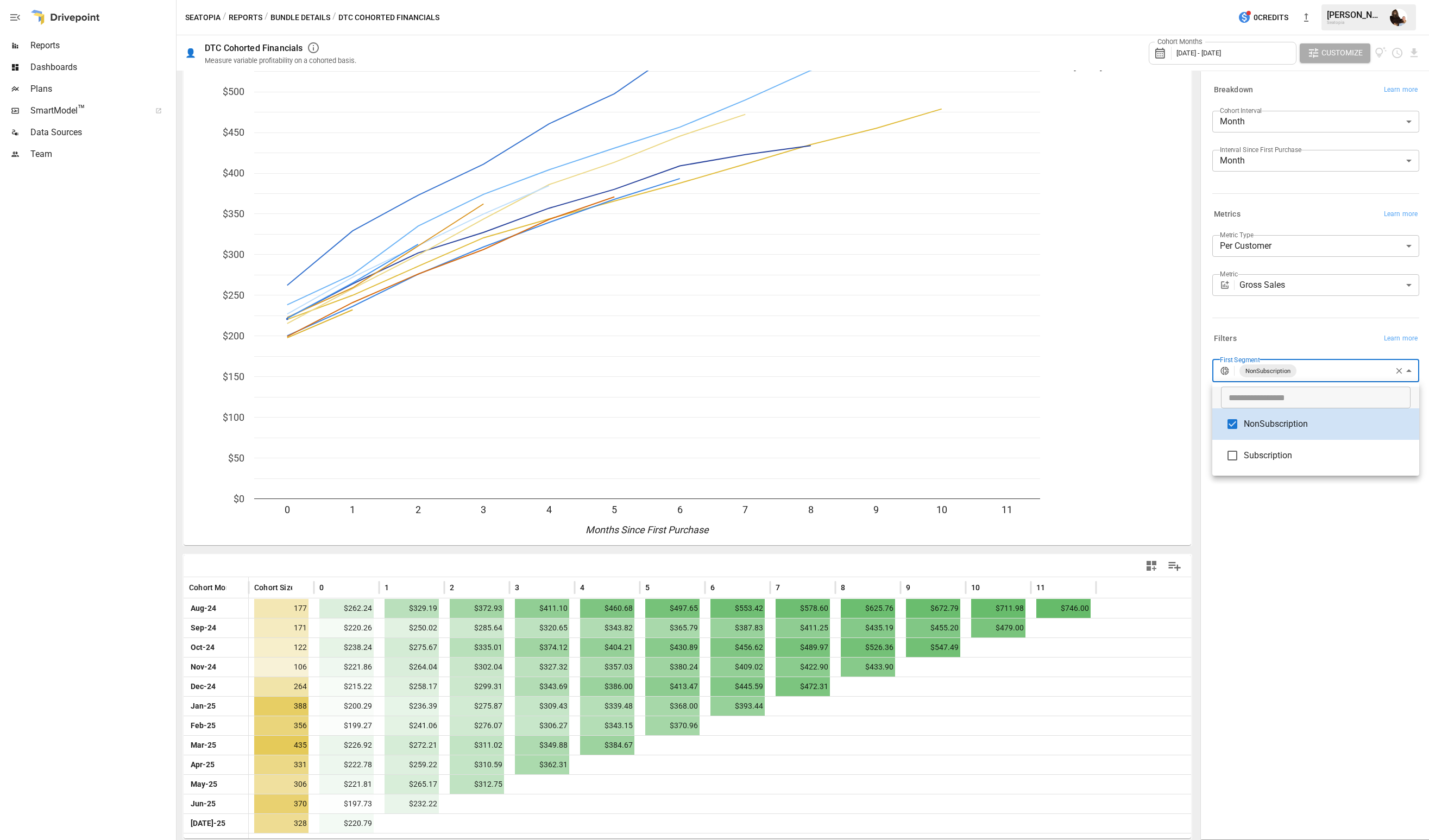
click at [1311, 0] on body "Reports Dashboards Plans SmartModel ™ Data Sources Team Seatopia / Reports / Bu…" at bounding box center [714, 0] width 1429 height 0
click at [1395, 371] on div at bounding box center [714, 420] width 1429 height 840
click at [1399, 370] on icon "button" at bounding box center [1399, 371] width 6 height 6
click at [1316, 0] on body "Reports Dashboards Plans SmartModel ™ Data Sources Team Seatopia / Reports / Bu…" at bounding box center [714, 0] width 1429 height 0
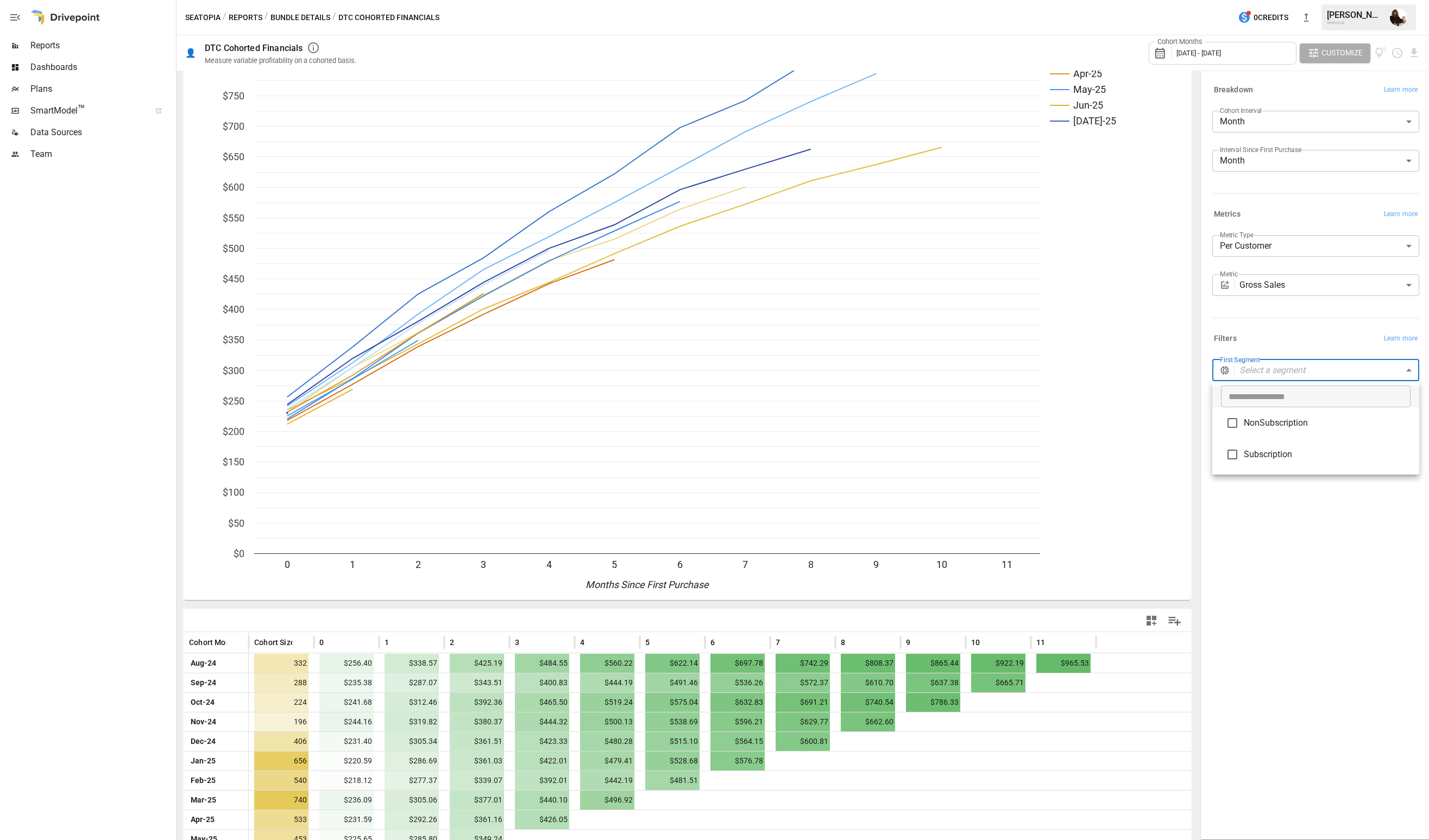
click at [1266, 455] on span "Subscription" at bounding box center [1327, 455] width 167 height 13
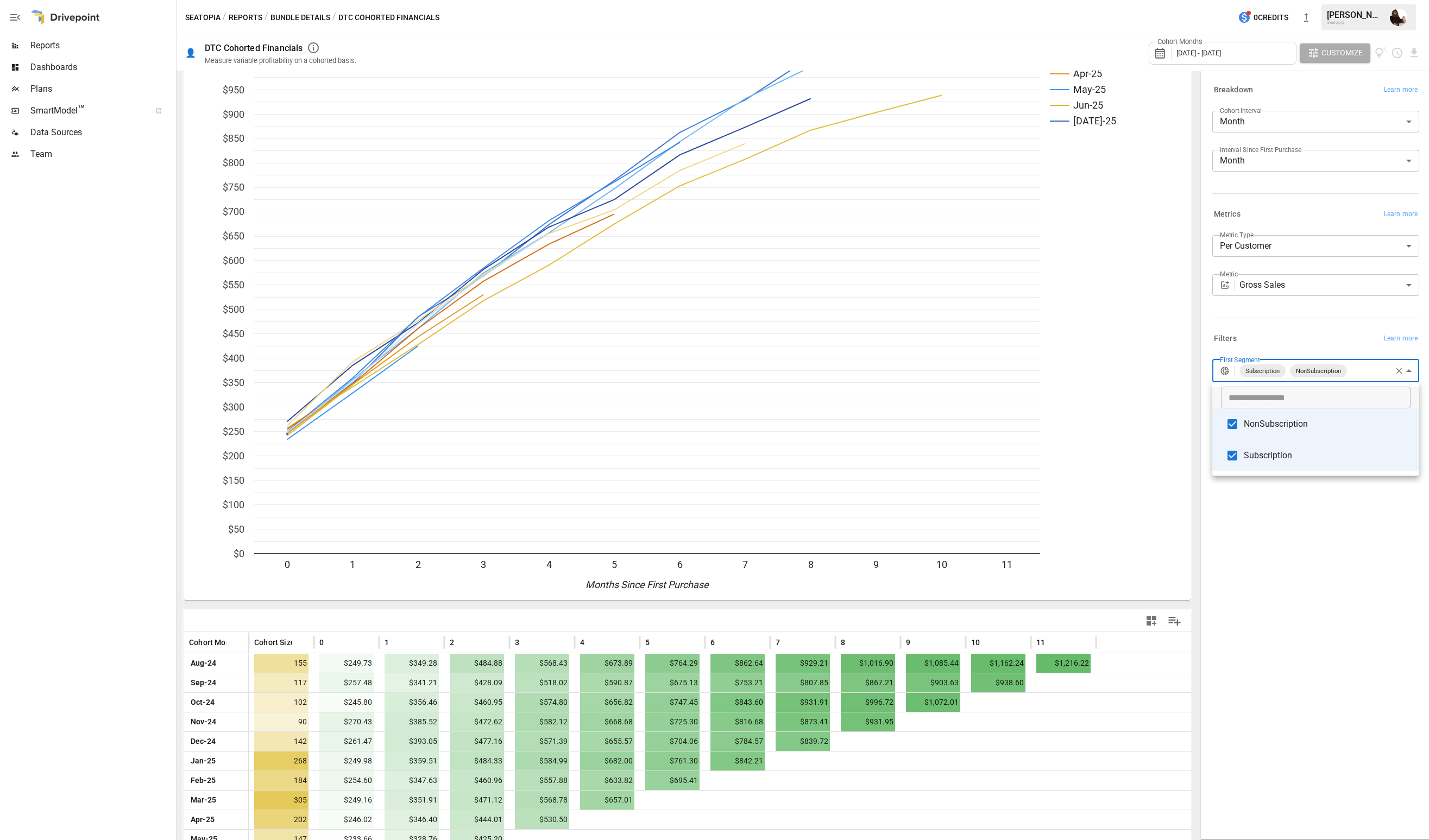
click at [1250, 456] on span "Subscription" at bounding box center [1327, 455] width 167 height 13
type input "**********"
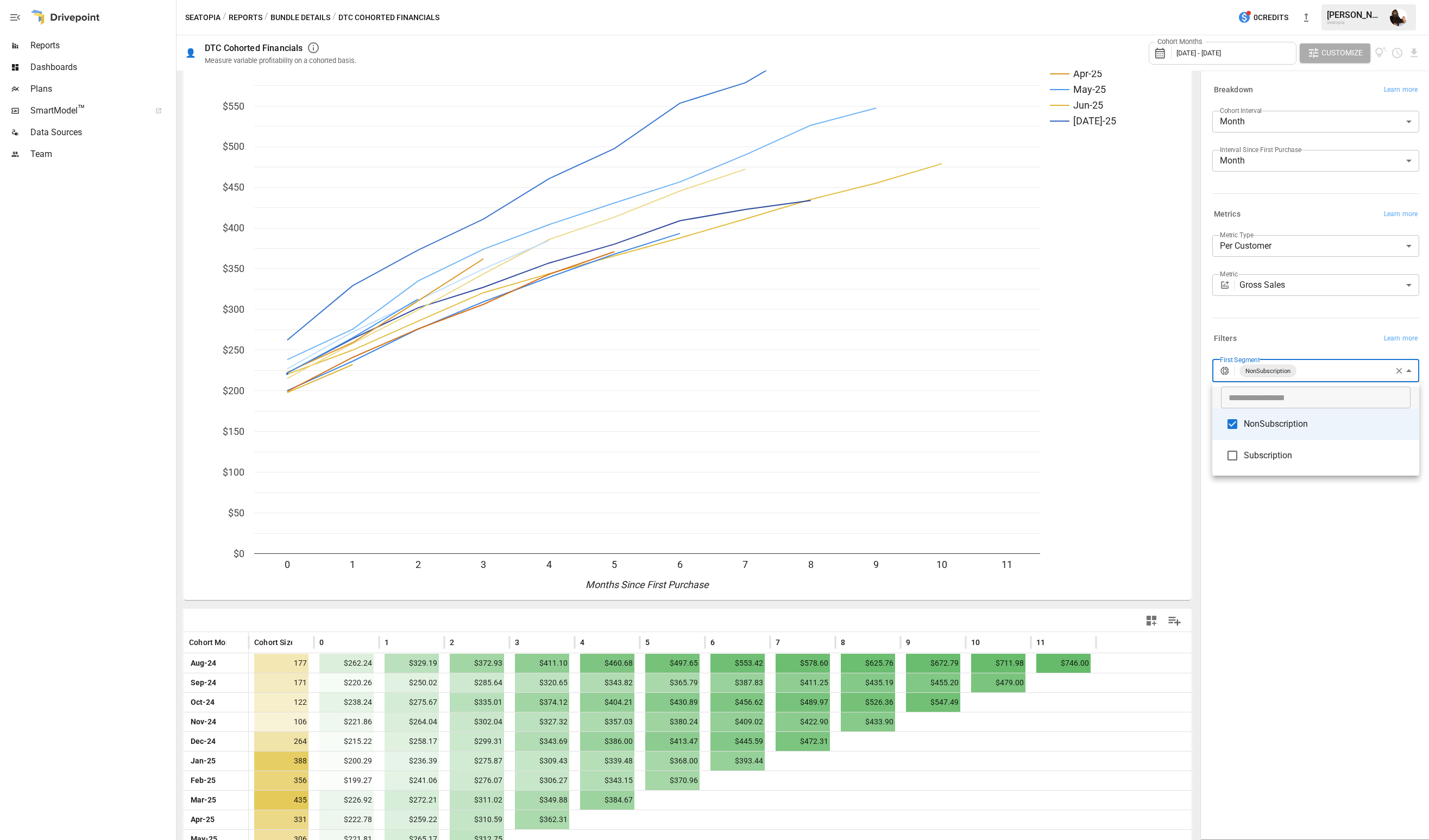
click at [1271, 250] on div at bounding box center [714, 420] width 1429 height 840
click at [1255, 0] on body "Reports Dashboards Plans SmartModel ™ Data Sources Team Seatopia / Reports / Bu…" at bounding box center [714, 0] width 1429 height 0
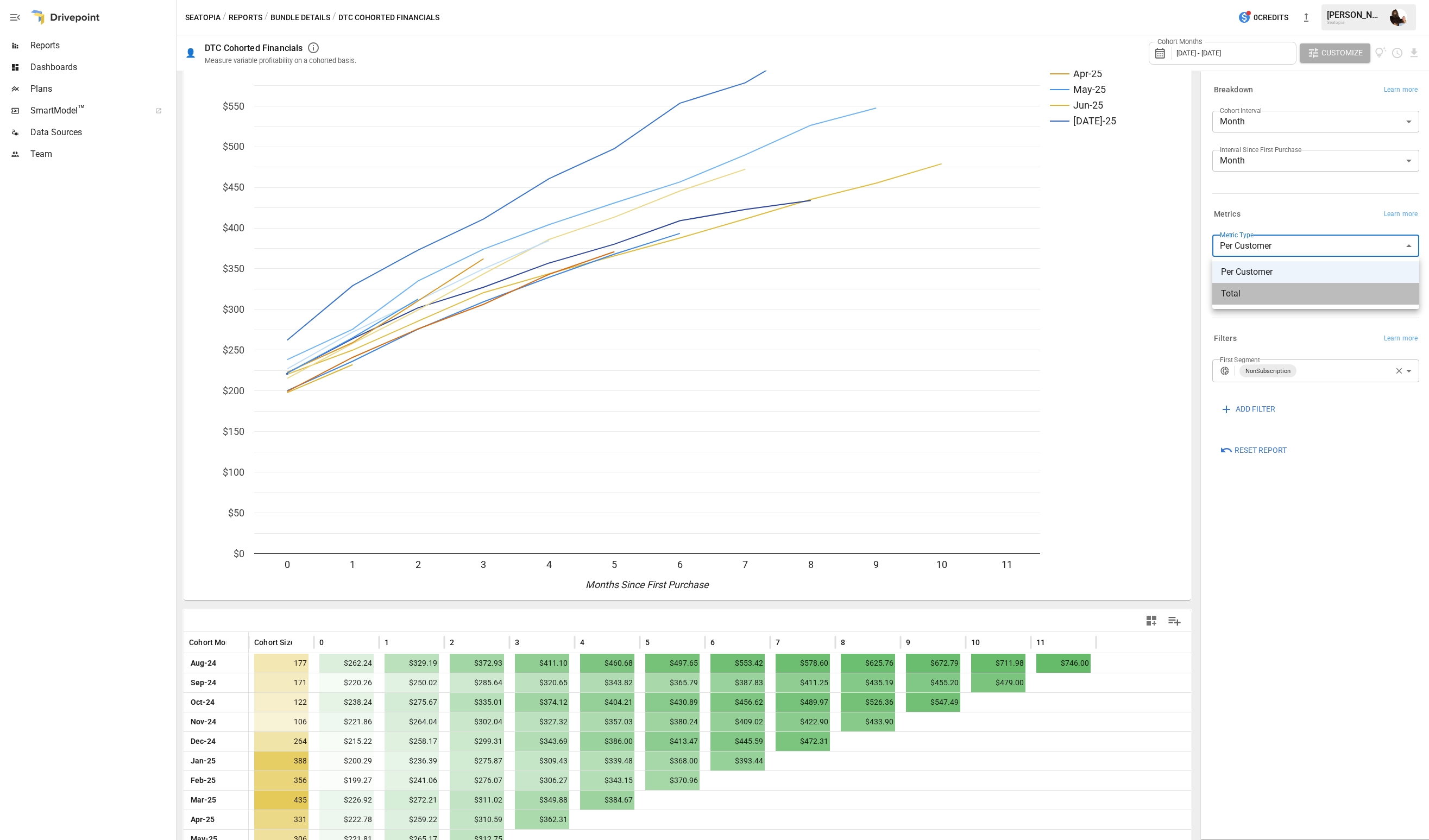
click at [1238, 297] on span "Total" at bounding box center [1315, 294] width 189 height 13
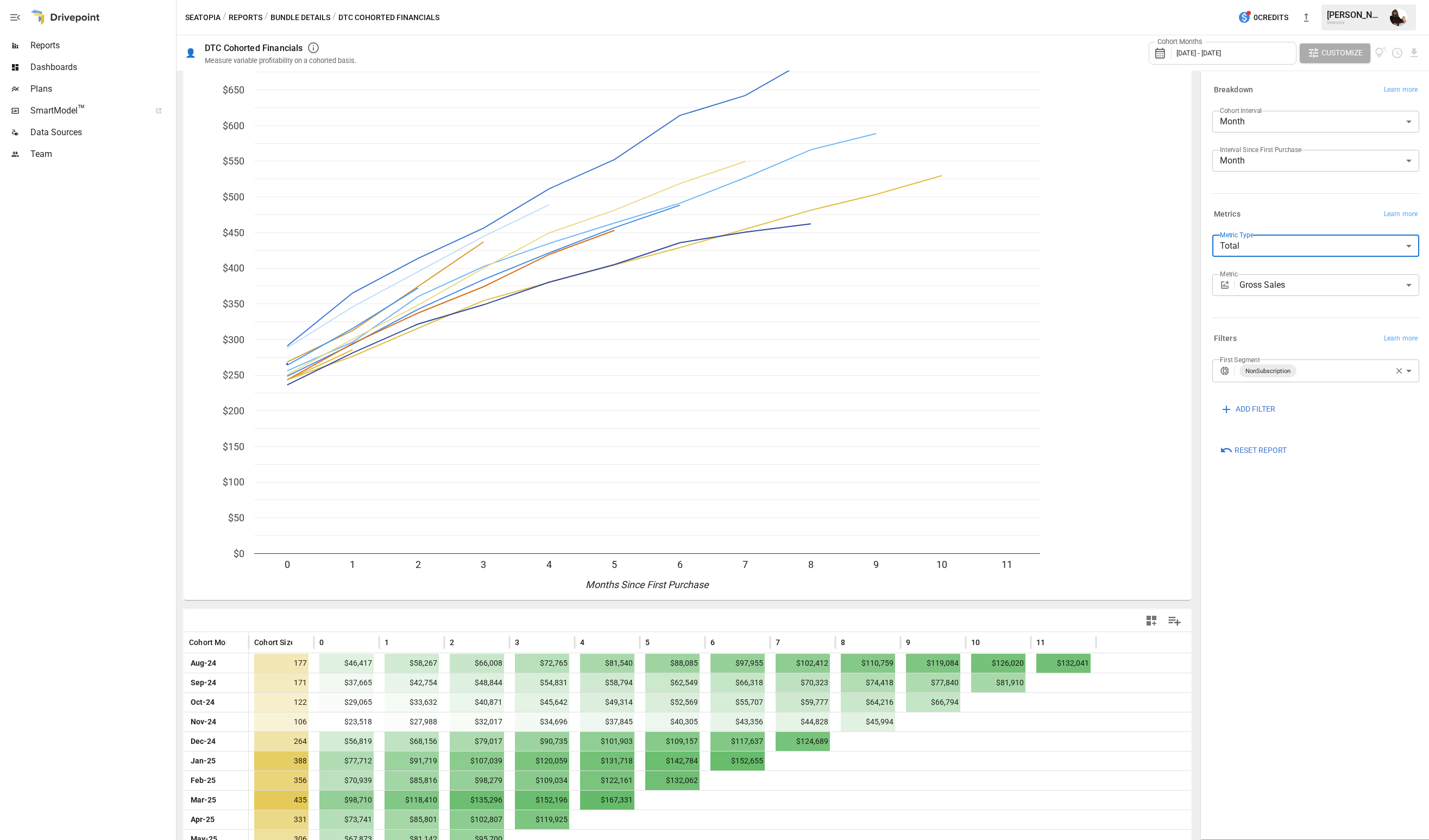
scroll to position [227, 0]
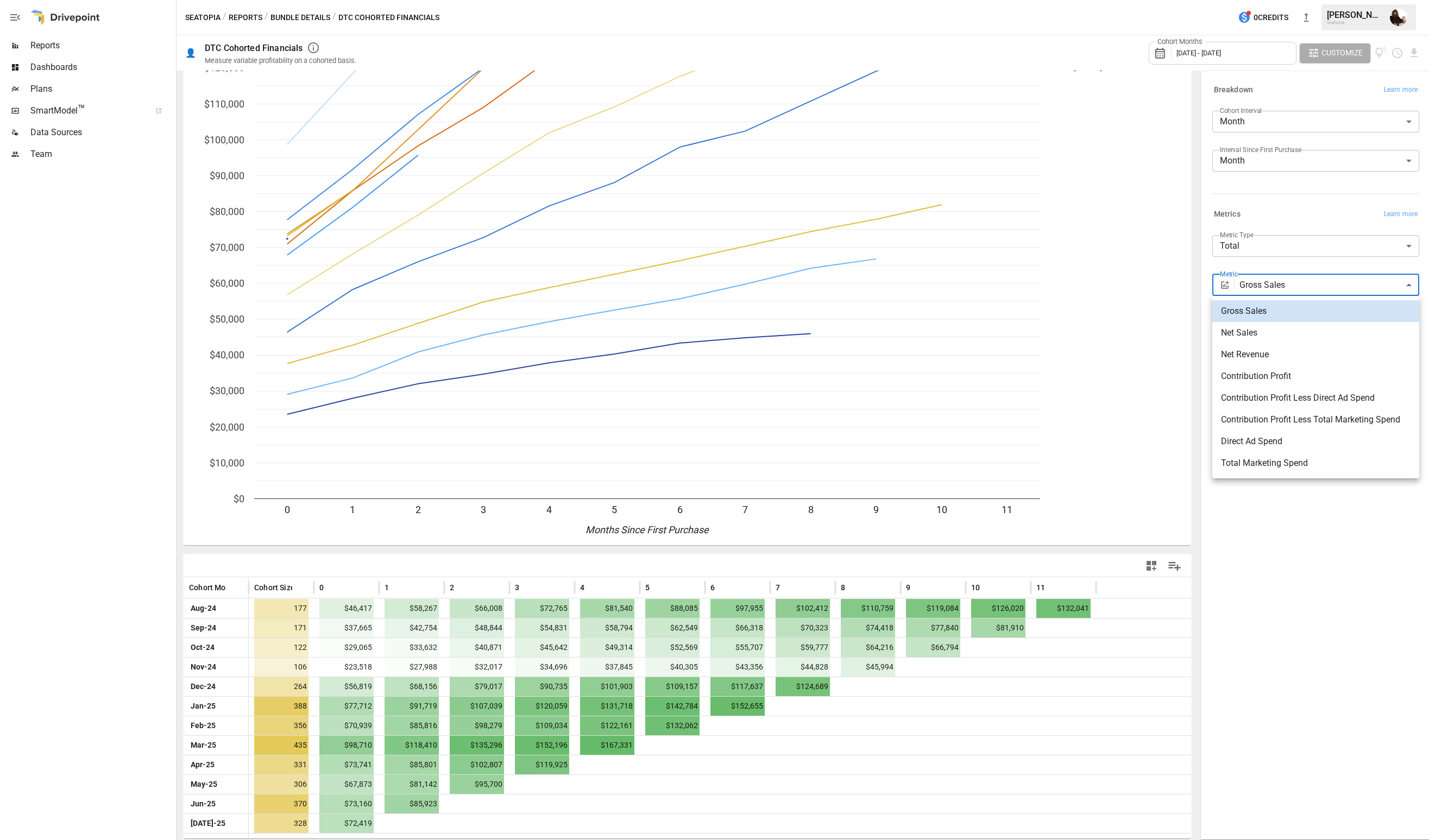
click at [1267, 0] on body "Reports Dashboards Plans SmartModel ™ Data Sources Team Seatopia / Reports / Bu…" at bounding box center [714, 0] width 1429 height 0
click at [1271, 267] on div at bounding box center [714, 420] width 1429 height 840
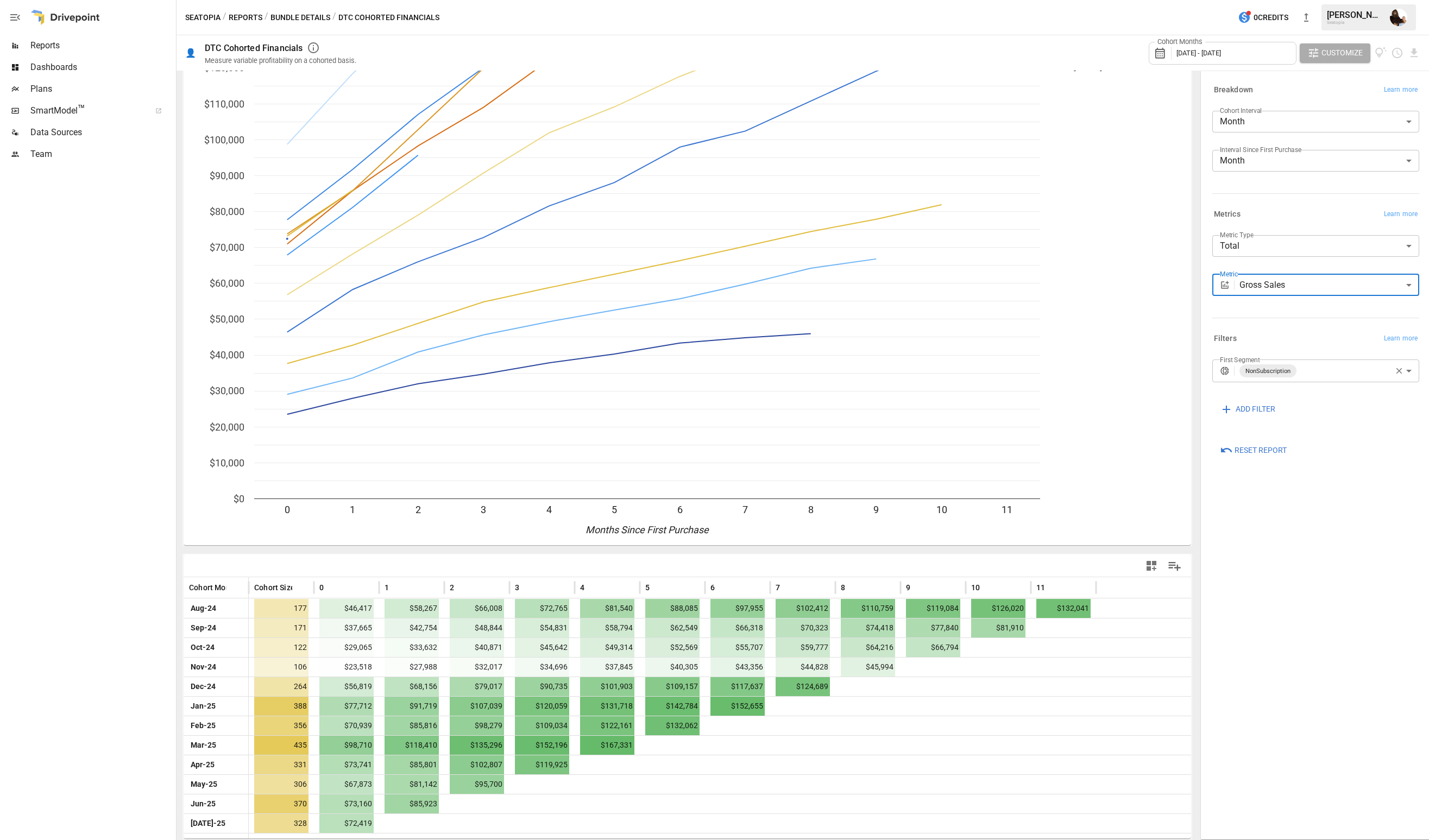
click at [1281, 0] on body "Reports Dashboards Plans SmartModel ™ Data Sources Team Seatopia / Reports / Bu…" at bounding box center [714, 0] width 1429 height 0
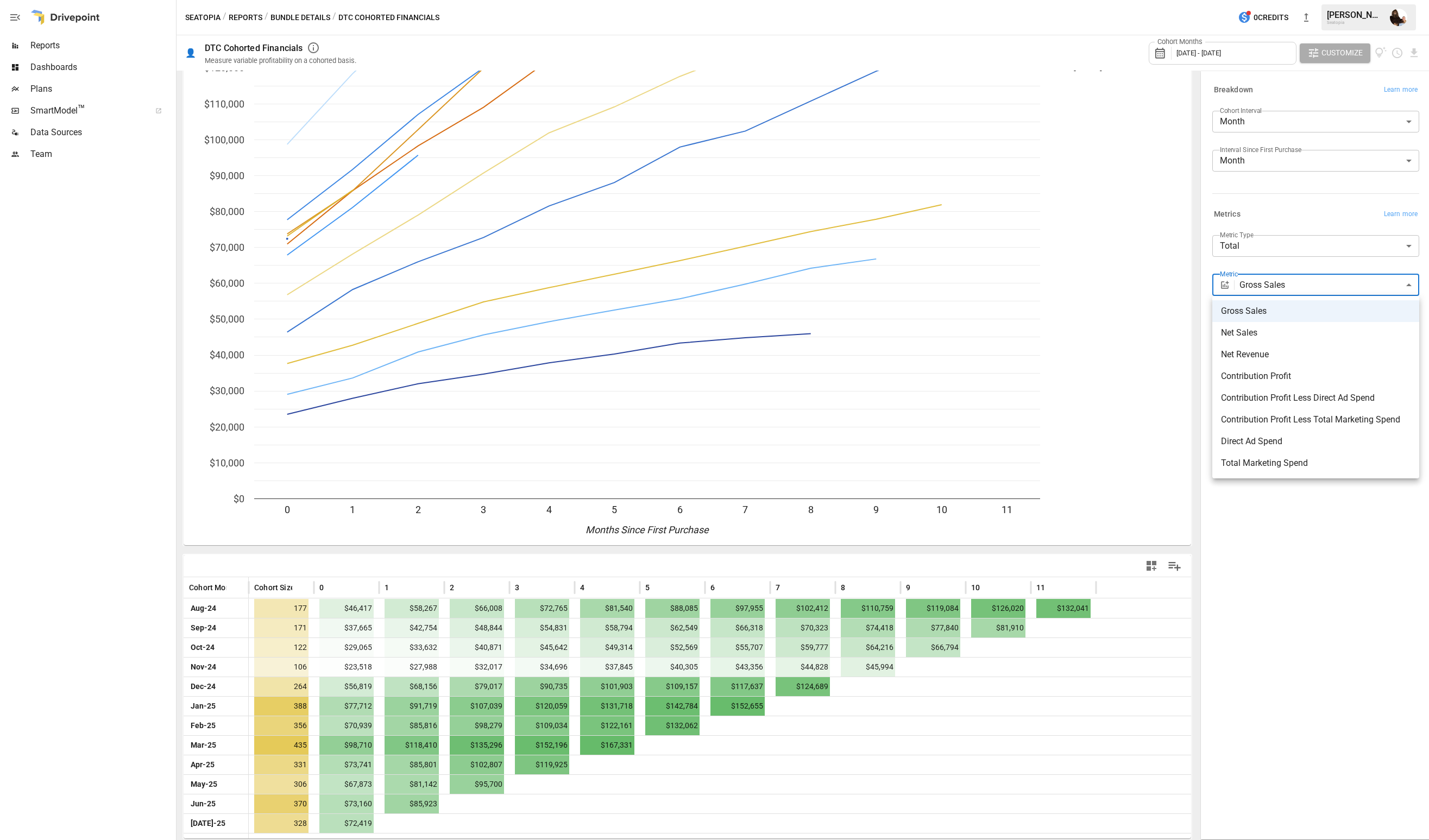
click at [1257, 249] on div at bounding box center [714, 420] width 1429 height 840
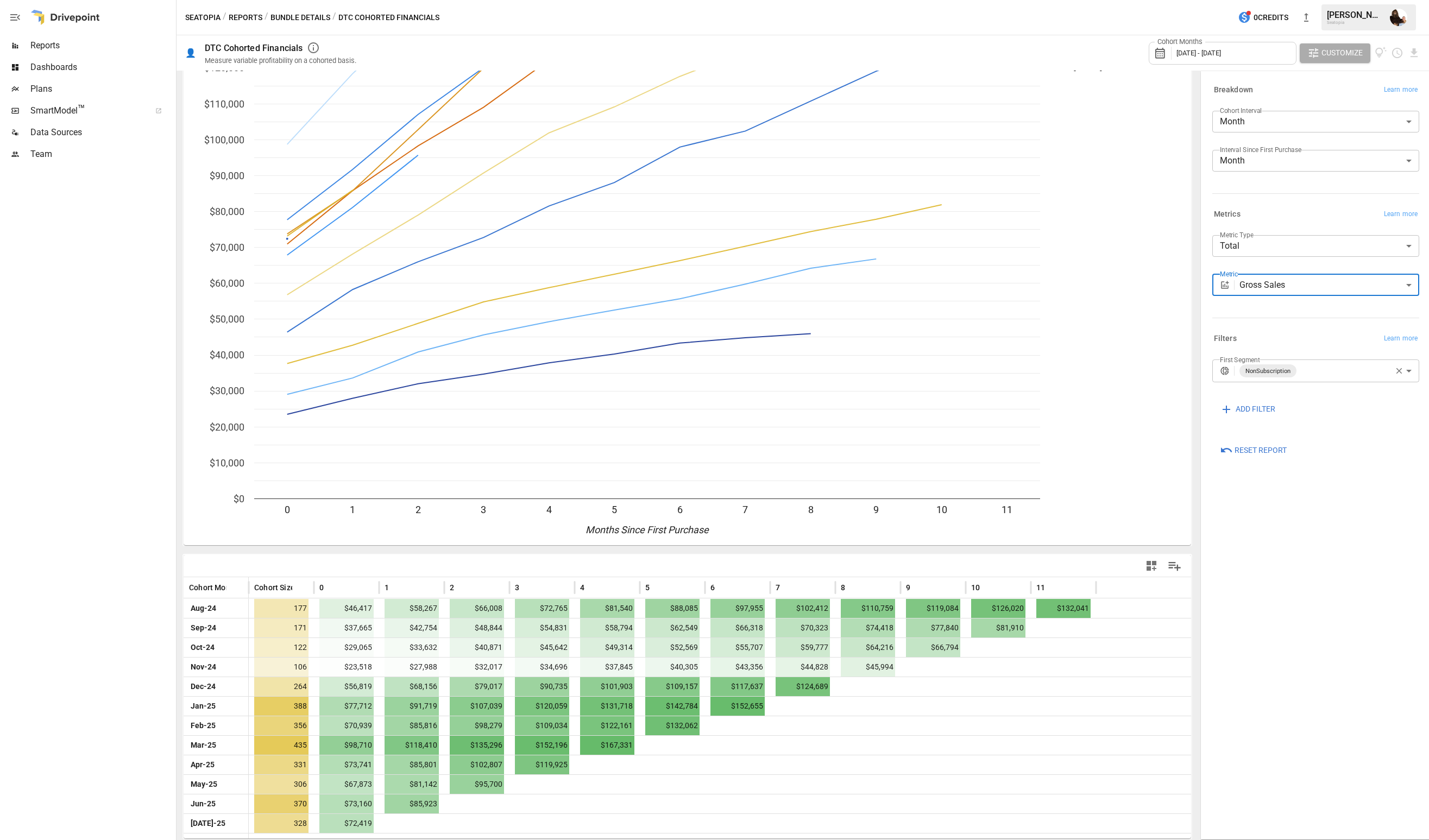
click at [1253, 247] on div "Gross Sales Net Sales Net Revenue Contribution Profit Contribution Profit Less …" at bounding box center [714, 420] width 1429 height 840
click at [1248, 0] on body "Reports Dashboards Plans SmartModel ™ Data Sources Team Seatopia / Reports / Bu…" at bounding box center [714, 0] width 1429 height 0
click at [1244, 270] on span "Per Customer" at bounding box center [1315, 272] width 189 height 13
type input "**********"
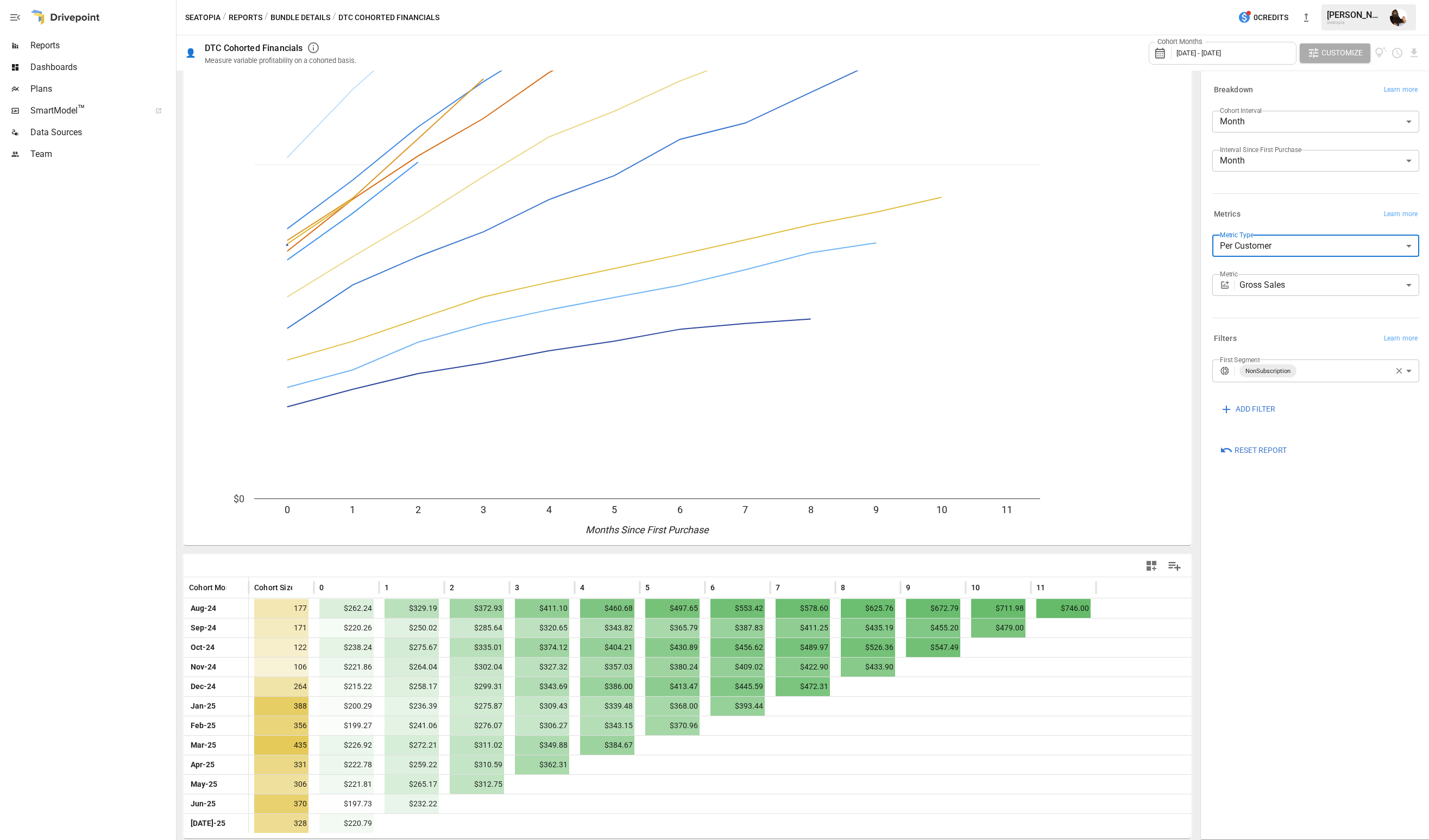
scroll to position [227, 0]
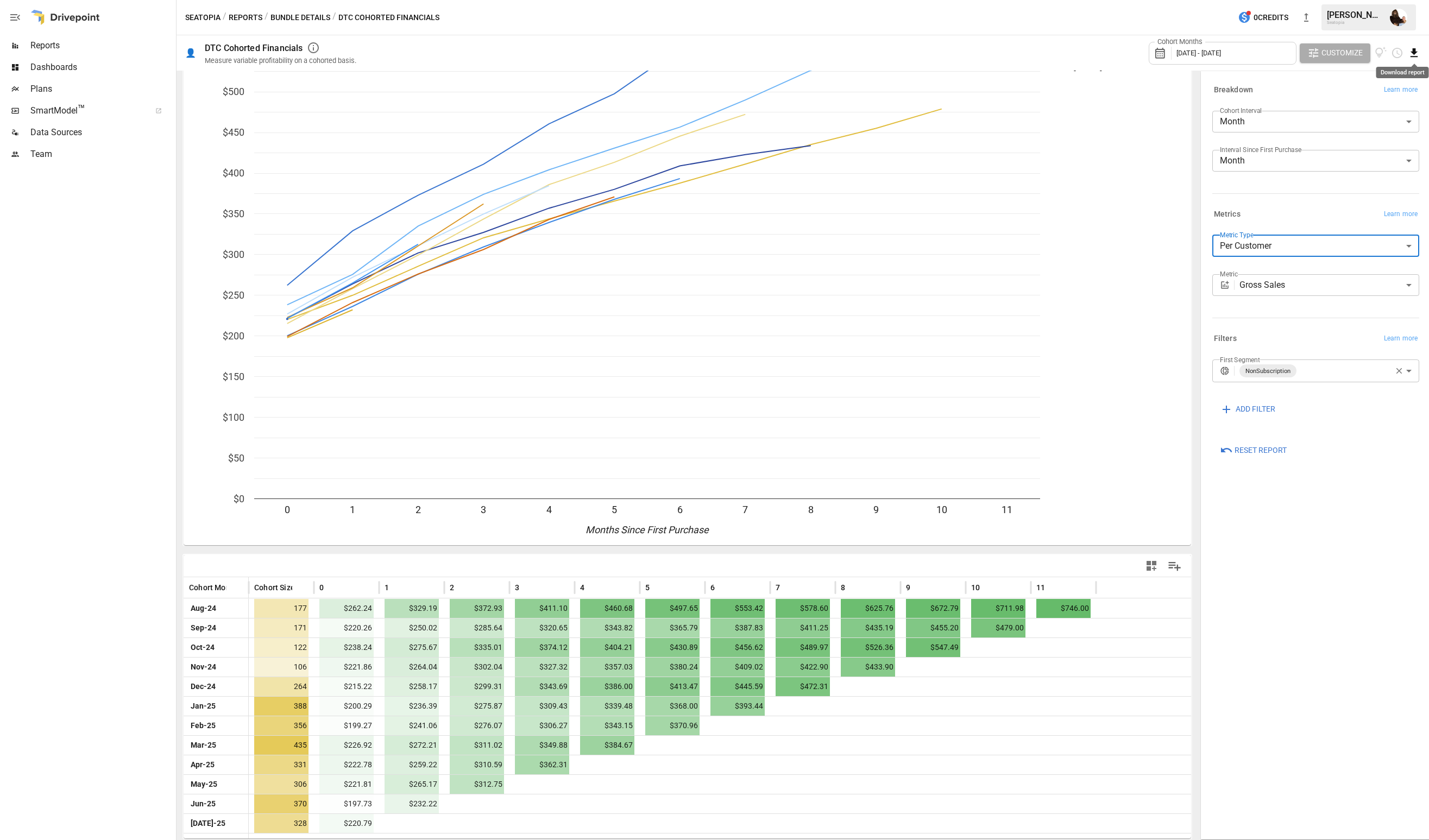
click at [1412, 55] on icon "Download report" at bounding box center [1413, 52] width 12 height 12
click at [1382, 92] on li "Download as CSV" at bounding box center [1378, 96] width 87 height 22
click at [1413, 53] on icon "Download report" at bounding box center [1414, 52] width 7 height 8
click at [1370, 89] on li "Download as CSV" at bounding box center [1378, 96] width 87 height 22
click at [1414, 52] on icon "Download report" at bounding box center [1414, 52] width 7 height 8
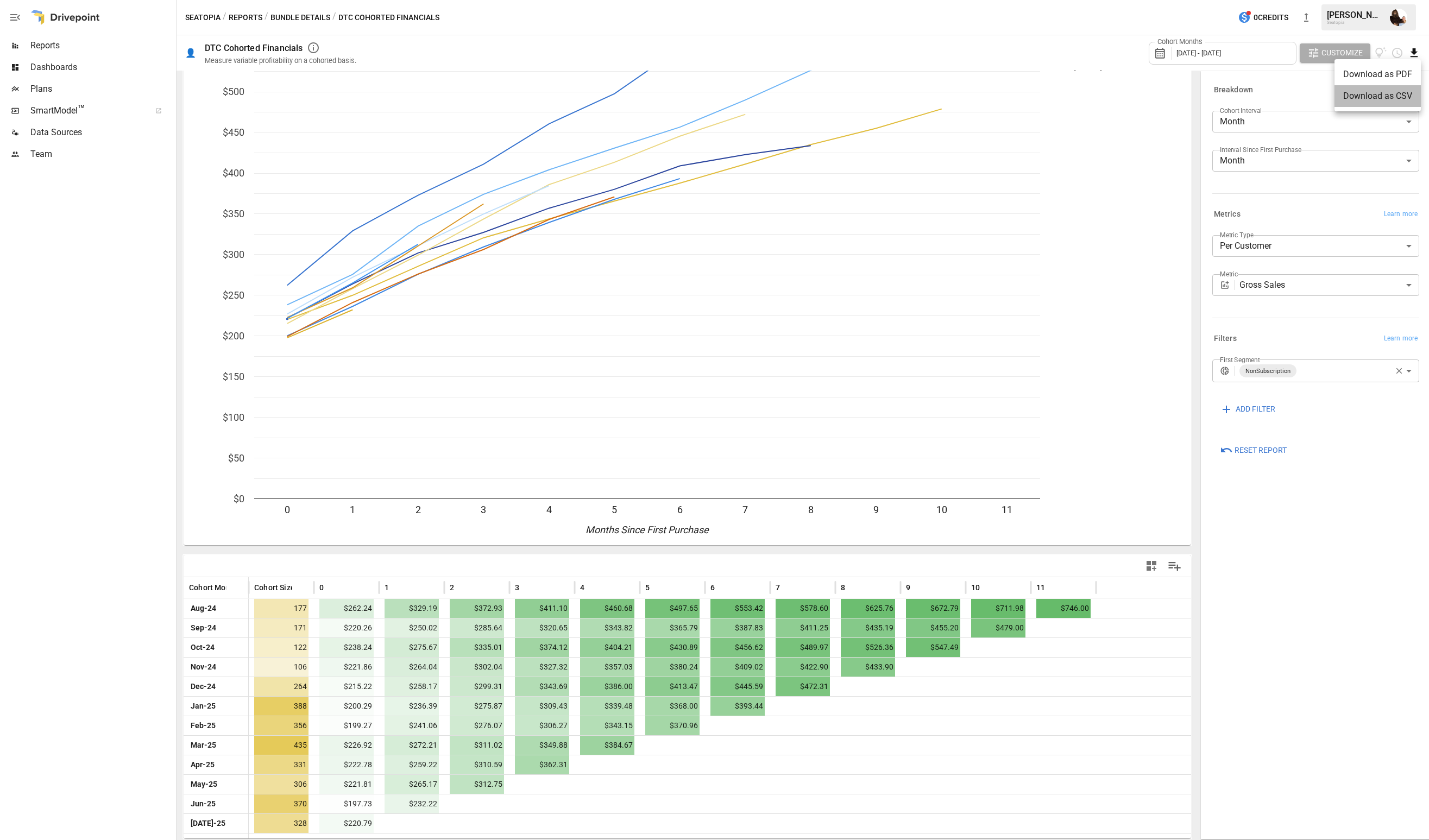
click at [1381, 88] on li "Download as CSV" at bounding box center [1378, 96] width 87 height 22
click at [1397, 372] on icon "button" at bounding box center [1399, 371] width 6 height 6
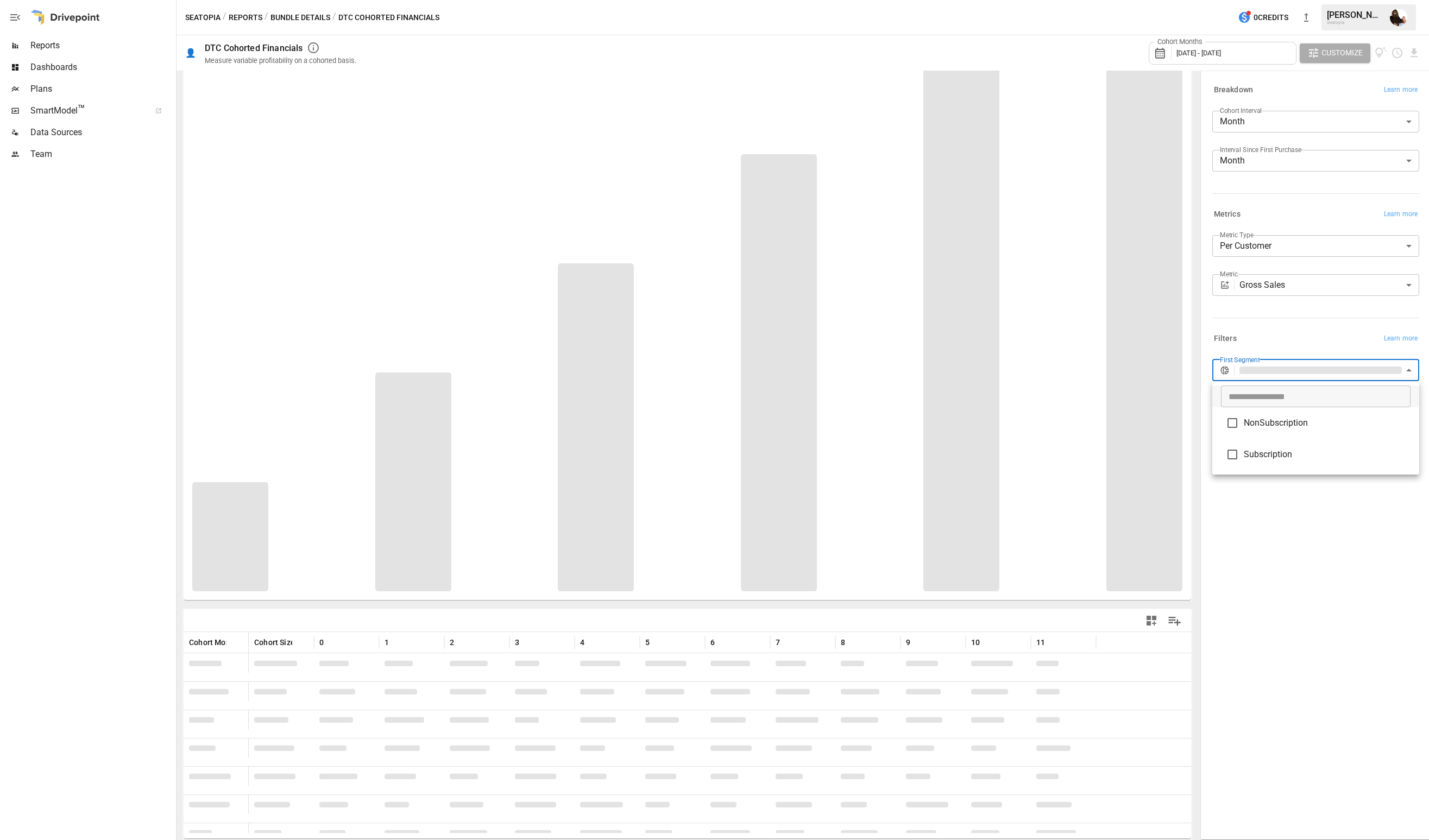
click at [1339, 0] on body "Reports Dashboards Plans SmartModel ™ Data Sources Team Seatopia / Reports / Bu…" at bounding box center [714, 0] width 1429 height 0
click at [1272, 449] on span "Subscription" at bounding box center [1327, 455] width 167 height 13
type input "**********"
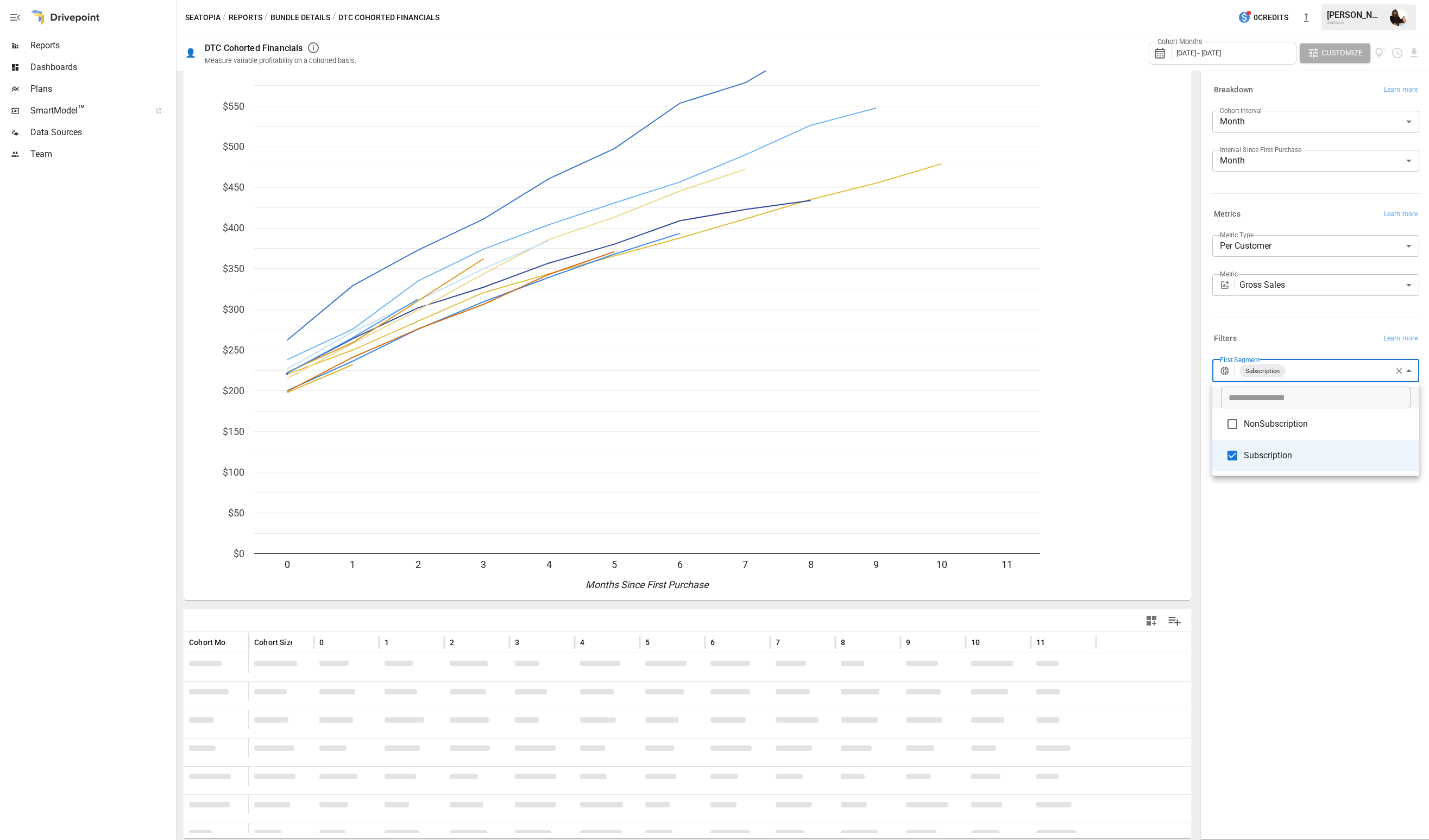
scroll to position [227, 0]
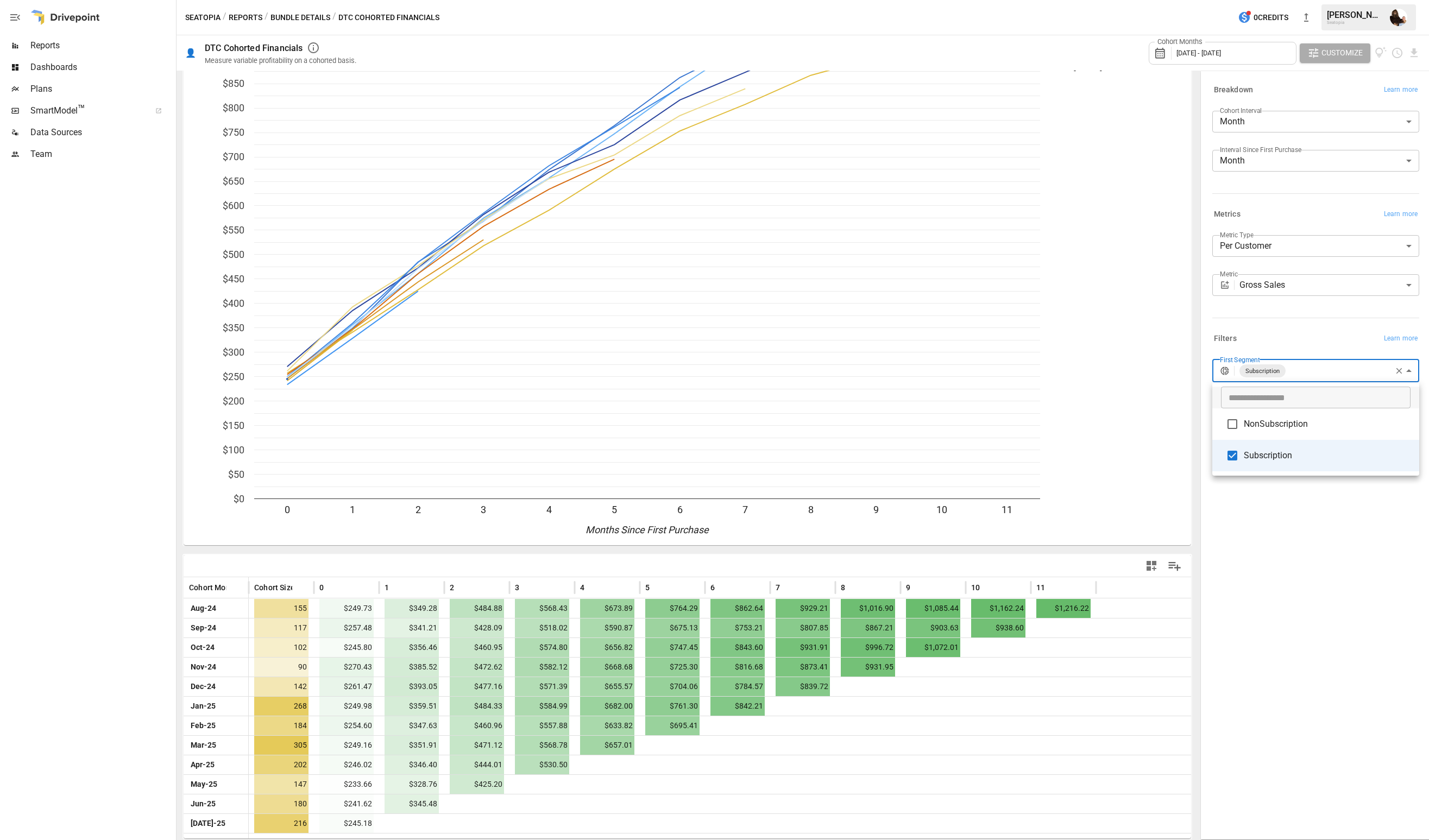
click at [1412, 53] on div at bounding box center [714, 420] width 1429 height 840
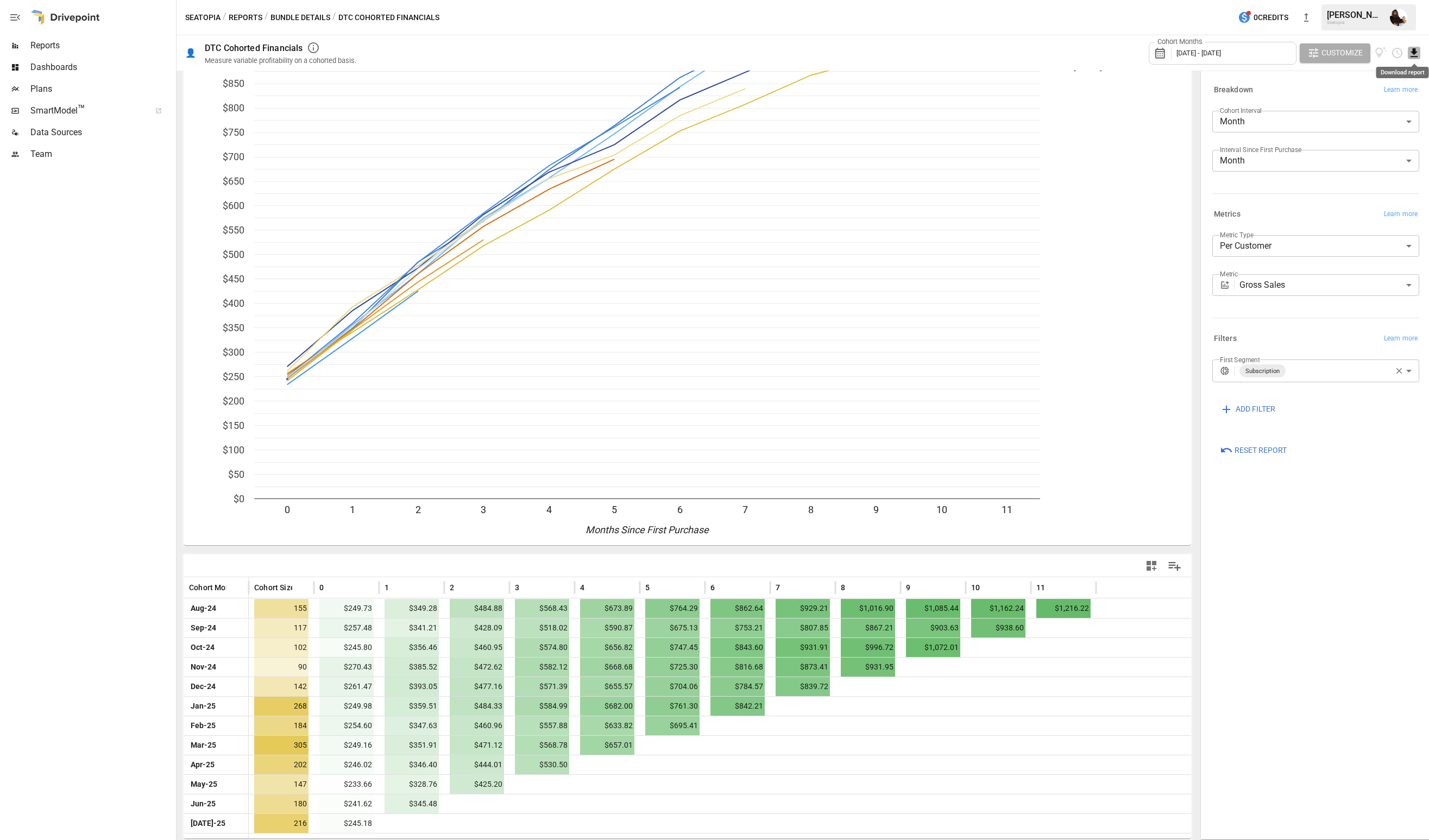
click at [1413, 54] on icon "Download report" at bounding box center [1414, 52] width 7 height 8
click at [1381, 92] on li "Download as CSV" at bounding box center [1378, 96] width 87 height 22
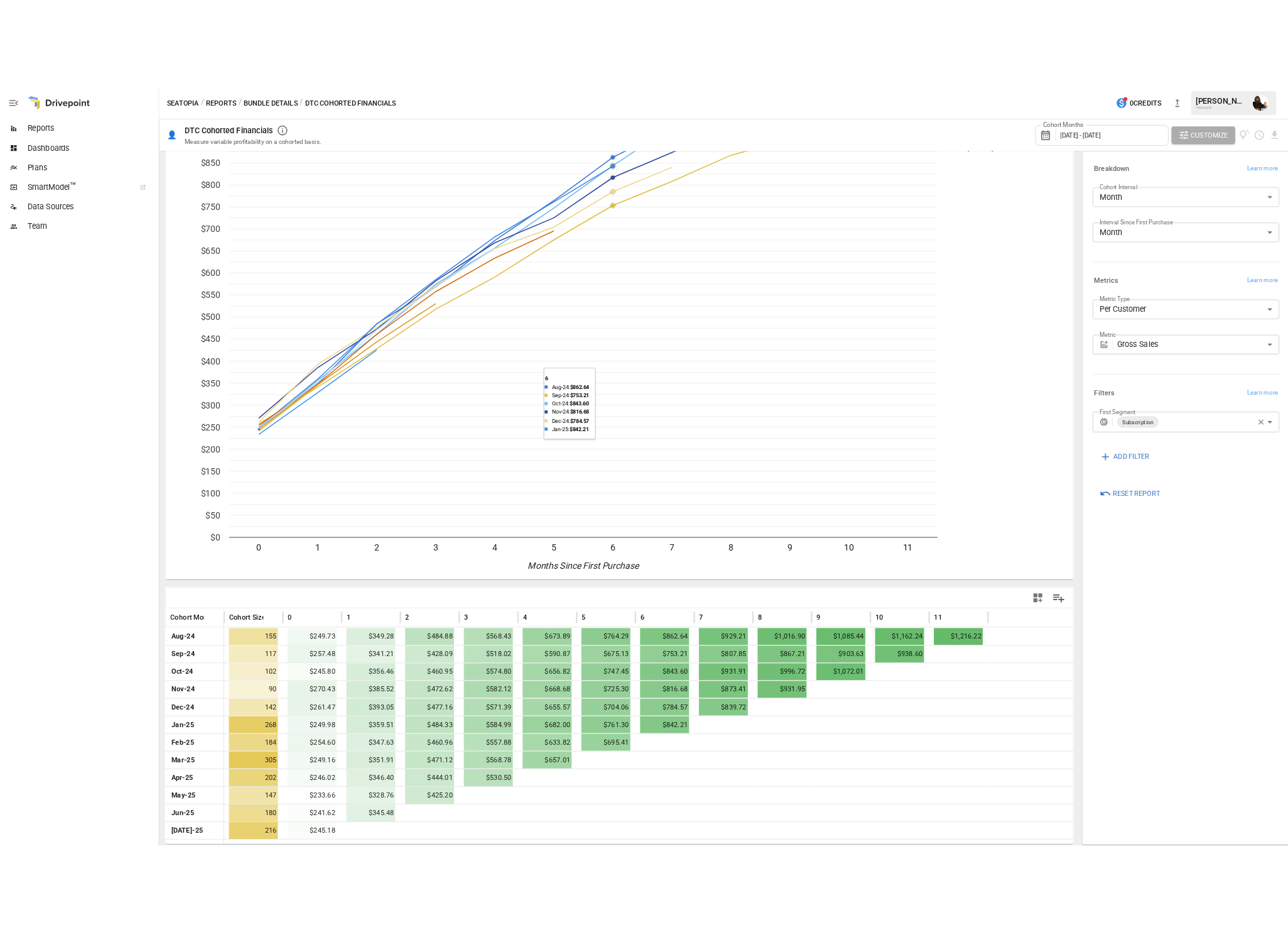
scroll to position [0, 0]
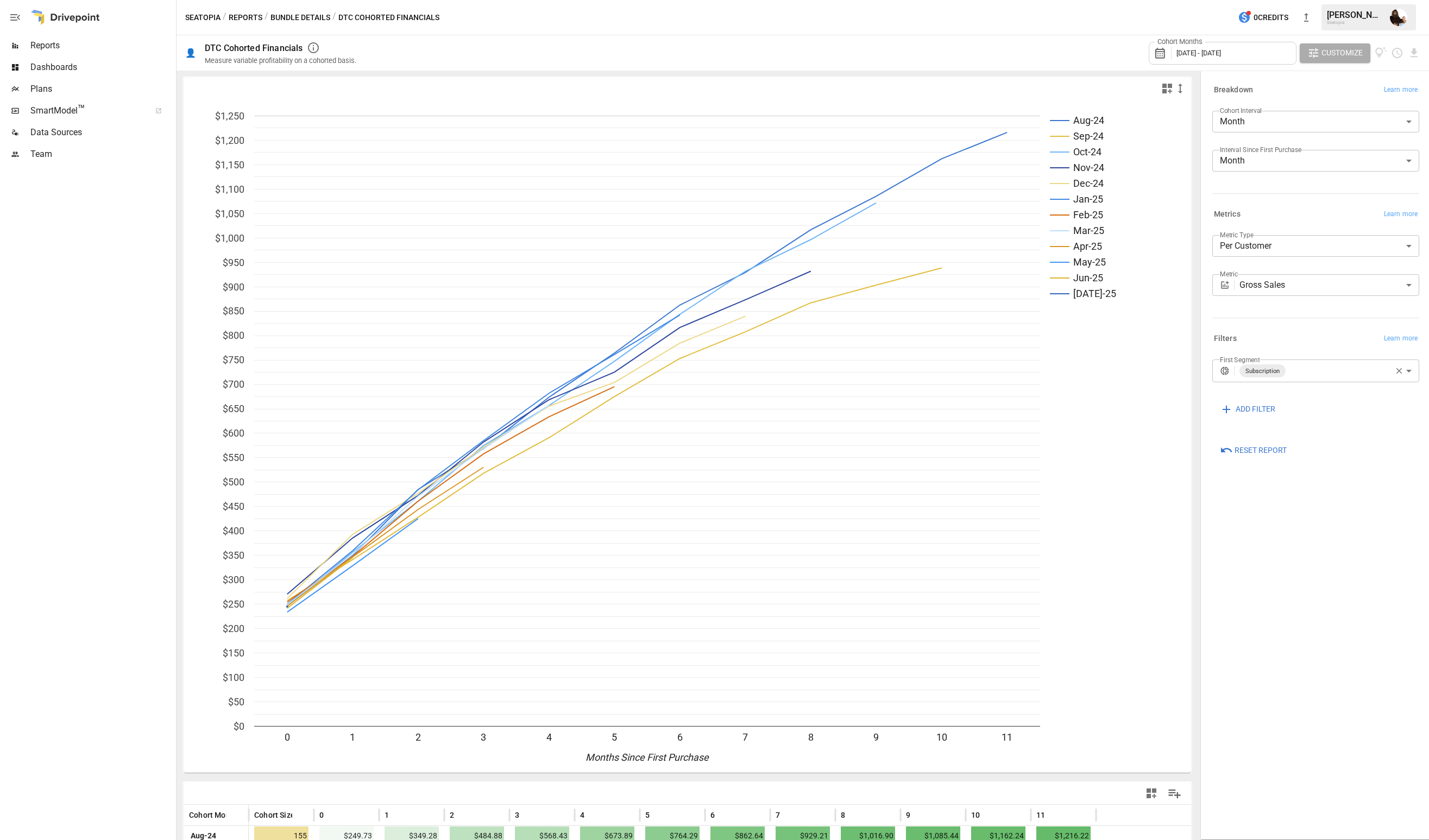
click at [65, 38] on div "Reports" at bounding box center [87, 46] width 174 height 22
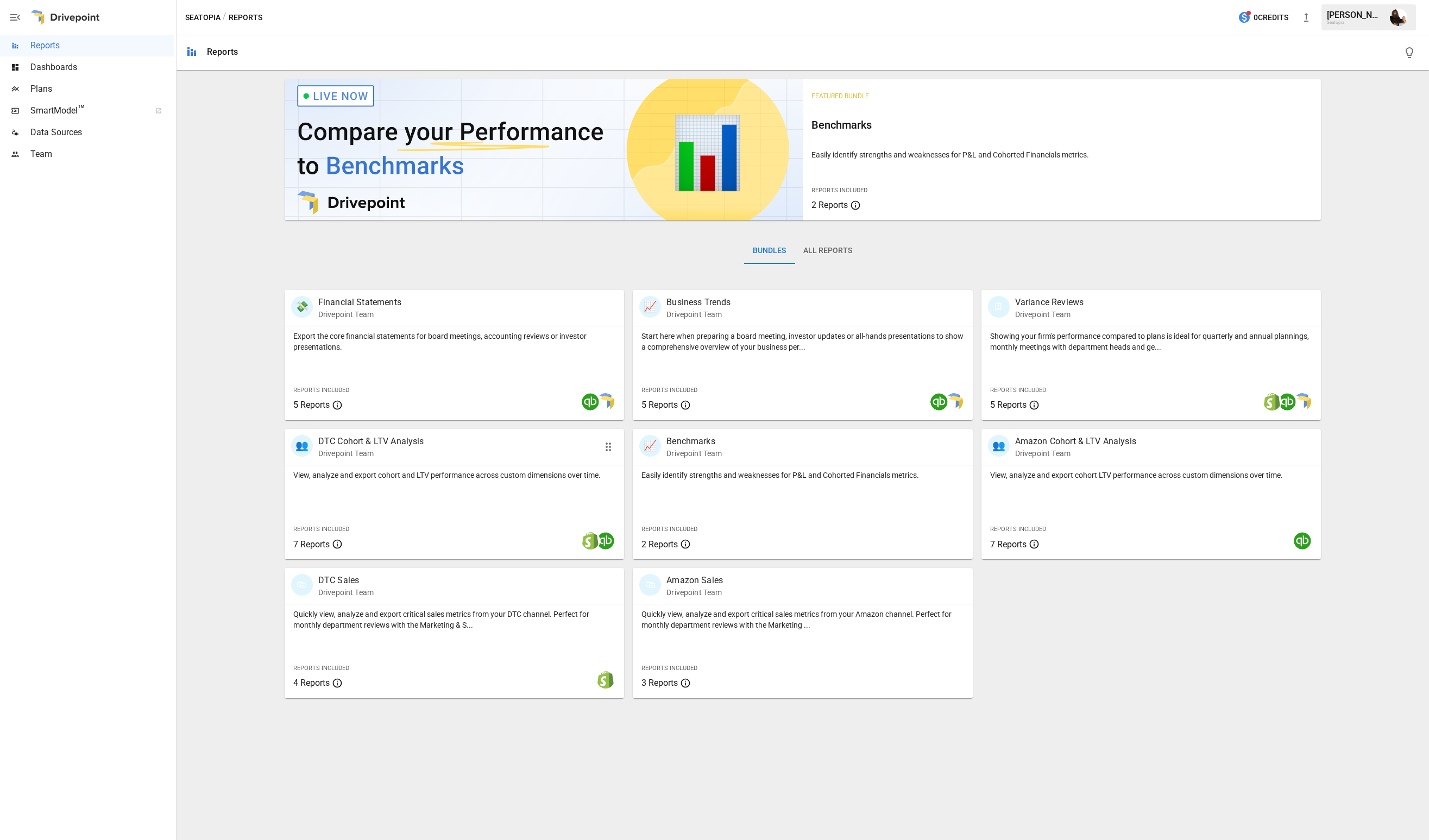
click at [381, 451] on p "Drivepoint Team" at bounding box center [371, 453] width 106 height 11
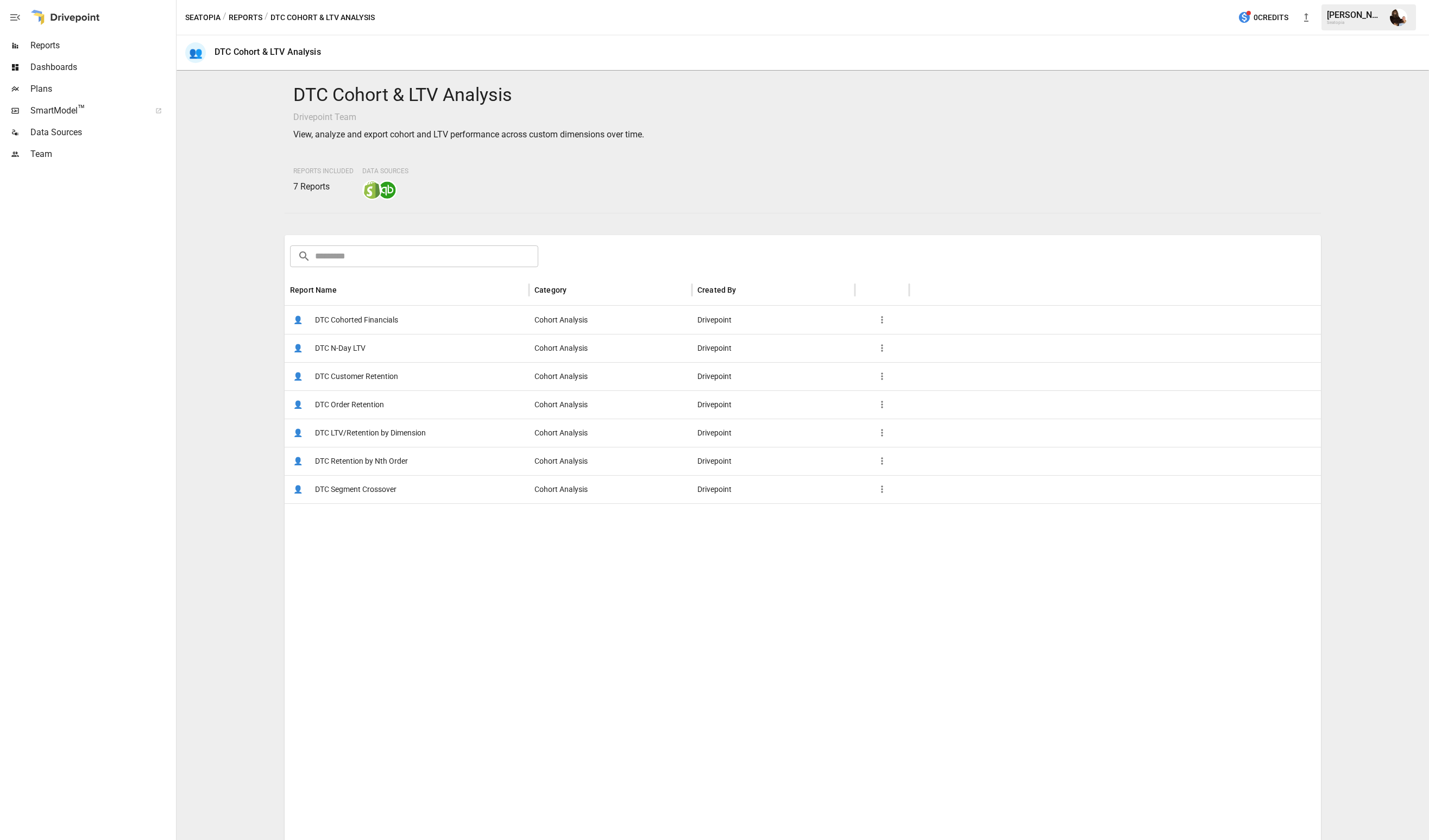
click at [409, 483] on div "👤 DTC Segment Crossover" at bounding box center [407, 489] width 244 height 28
